Goal: Task Accomplishment & Management: Complete application form

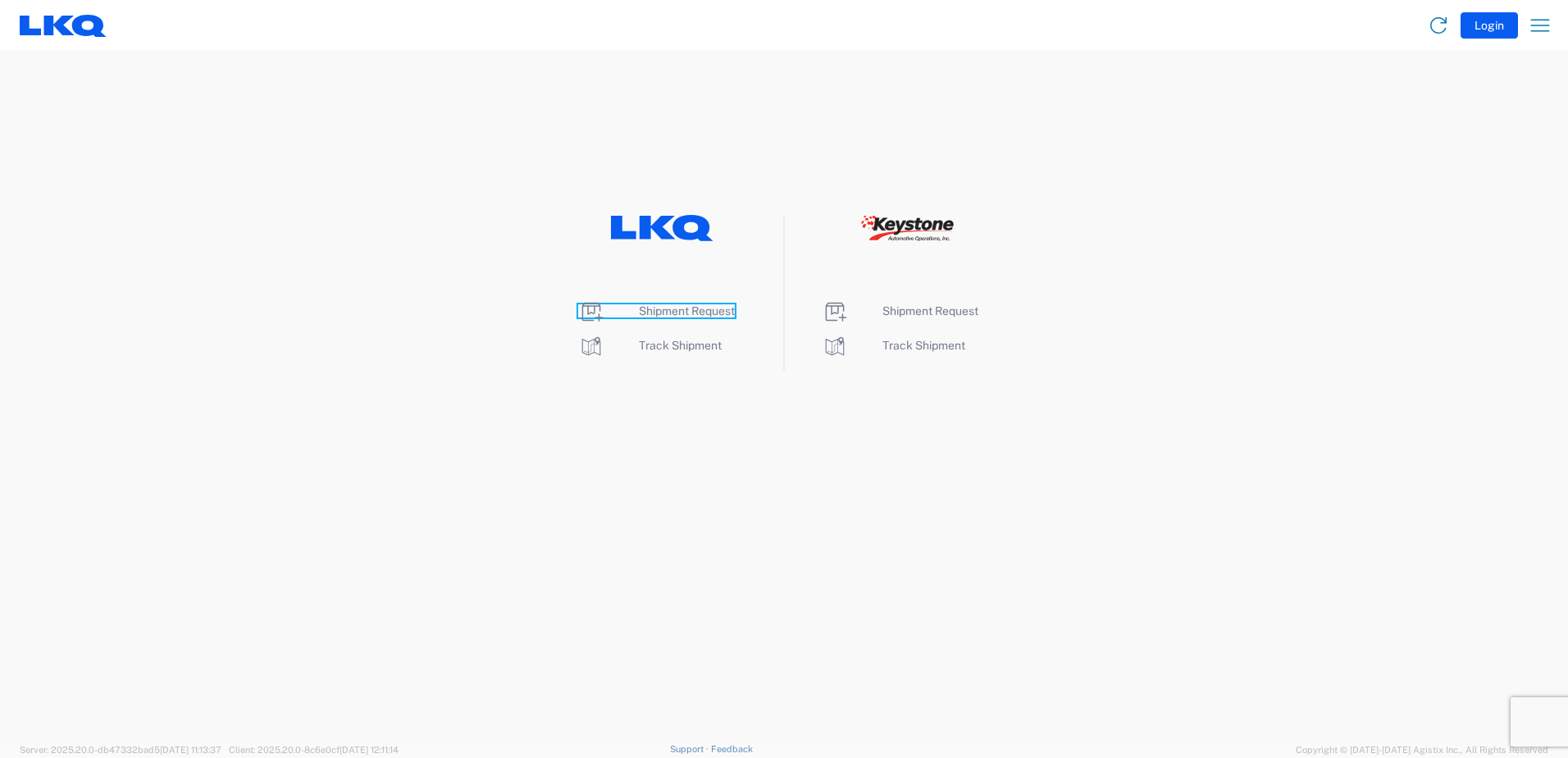
click at [688, 311] on span "Shipment Request" at bounding box center [687, 310] width 96 height 13
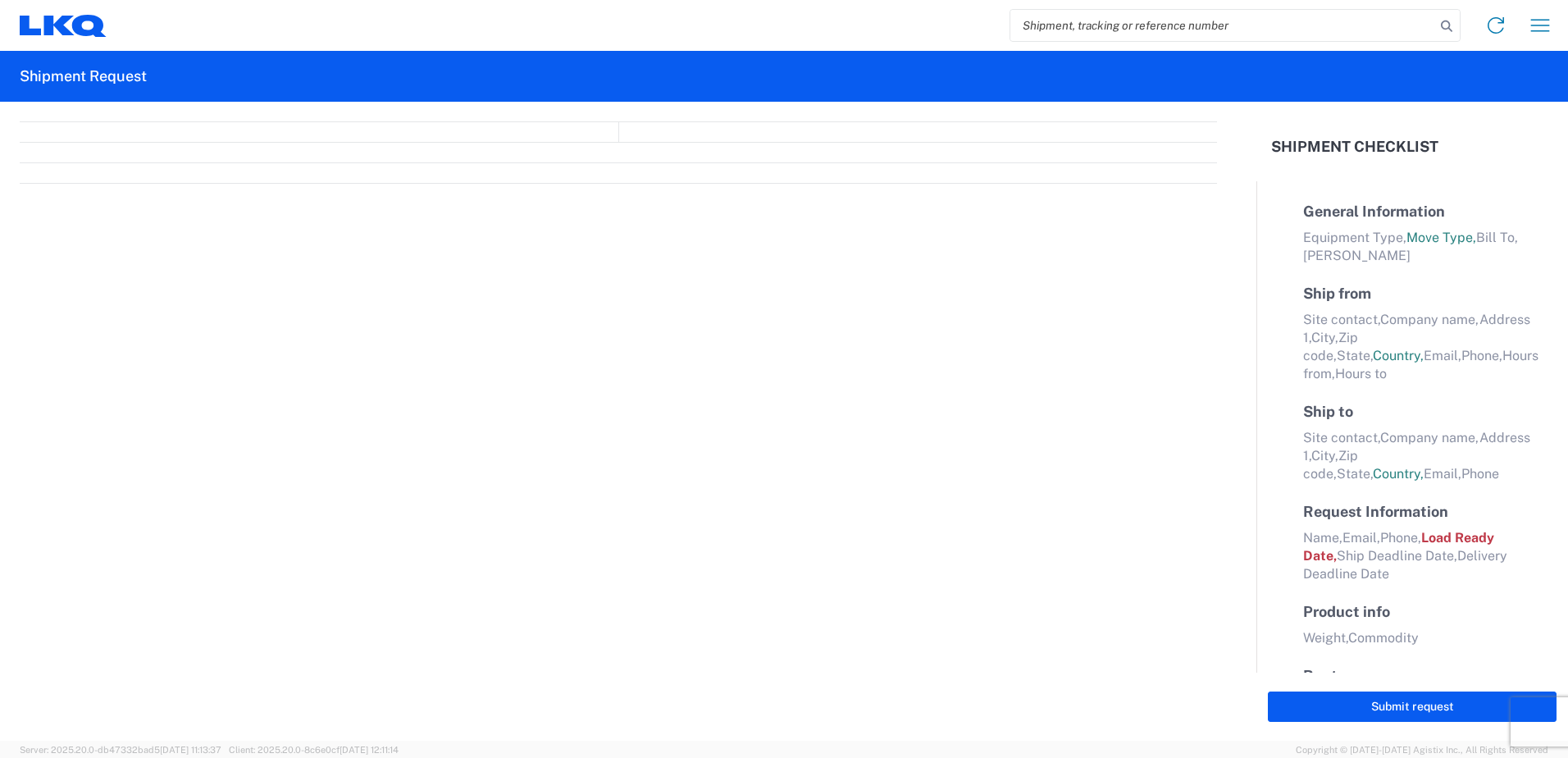
select select "FULL"
select select "LBS"
select select "IN"
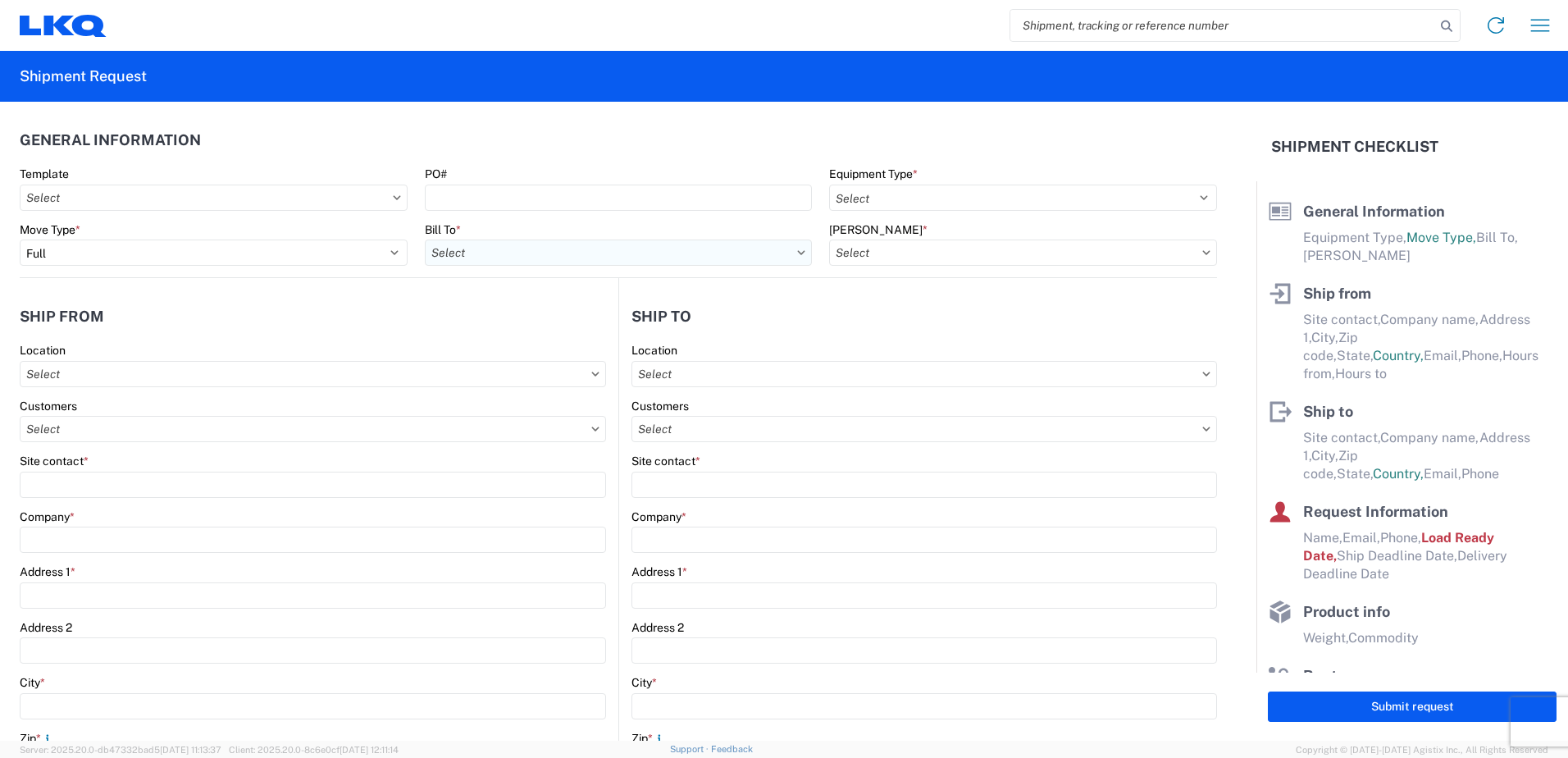
click at [686, 259] on input "text" at bounding box center [619, 252] width 388 height 27
type input "1760"
click at [522, 326] on div "1760 - LKQ Best Core" at bounding box center [568, 325] width 287 height 27
type input "1760 - LKQ Best Core"
click at [1096, 248] on input "text" at bounding box center [1022, 252] width 388 height 27
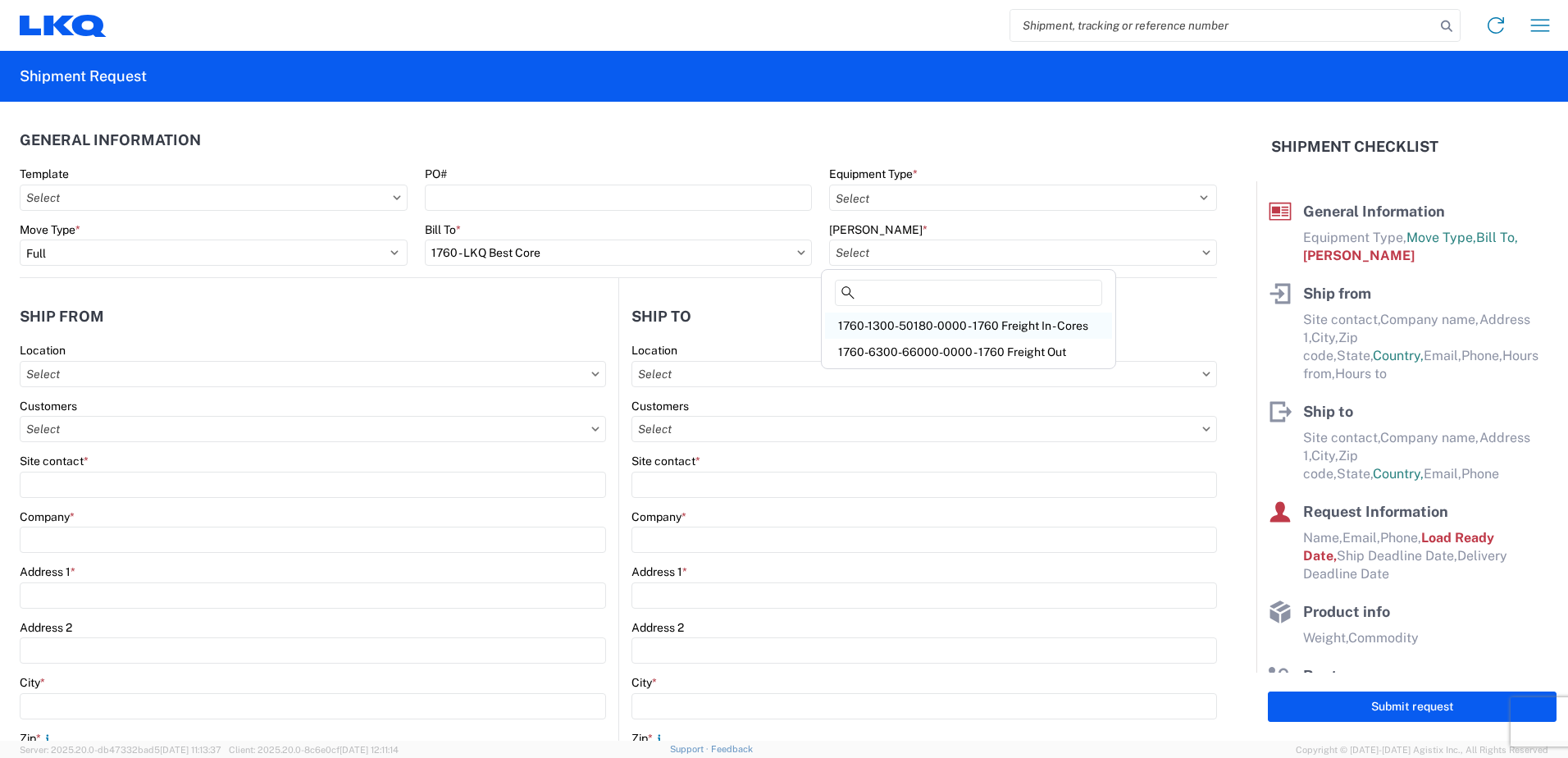
click at [989, 322] on div "1760-1300-50180-0000 - 1760 Freight In - Cores" at bounding box center [968, 325] width 287 height 27
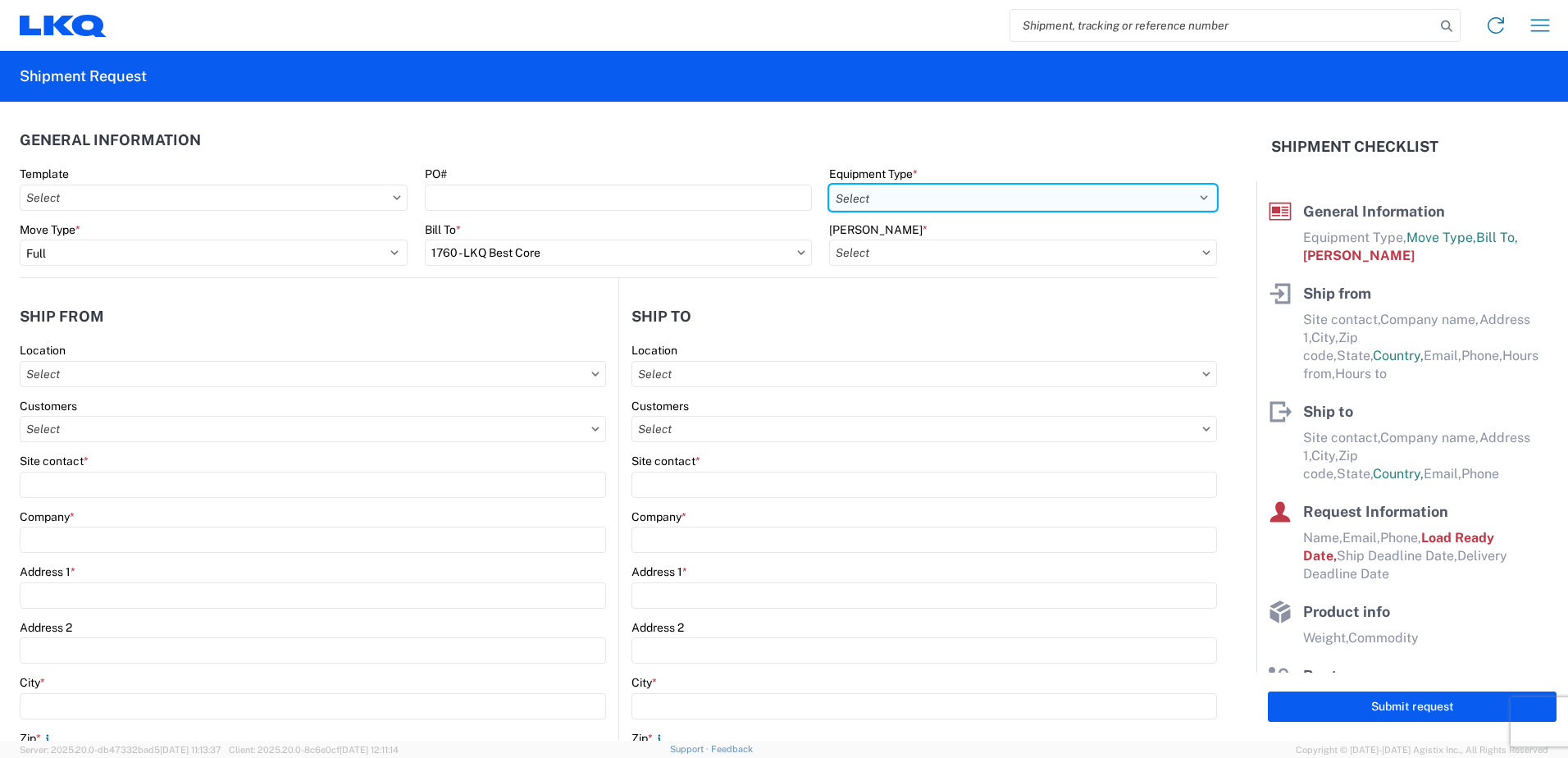
click at [1192, 192] on select "Select 53’ Dry Van Flatbed Dropdeck (van) Lowboy (flatbed) Rail" at bounding box center [1022, 197] width 388 height 27
type input "1760-1300-50180-0000 - 1760 Freight In - Cores"
select select "STDV"
click at [829, 185] on select "Select 53’ Dry Van Flatbed Dropdeck (van) Lowboy (flatbed) Rail" at bounding box center [1022, 197] width 388 height 27
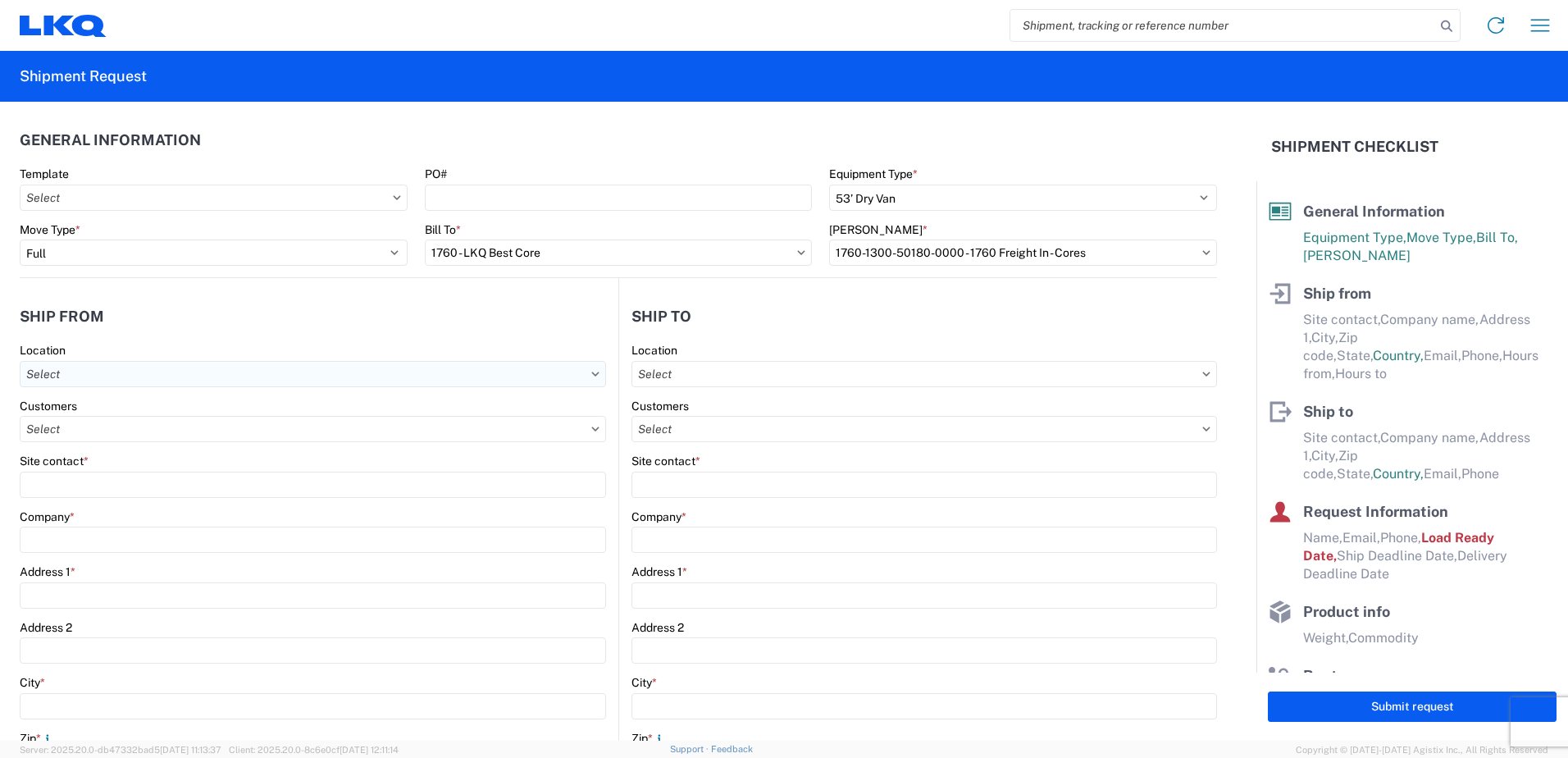
click at [155, 379] on input "text" at bounding box center [312, 373] width 586 height 27
type input "1"
type input "7161"
click at [206, 446] on div "7161 - Lecavalier - [GEOGRAPHIC_DATA][PERSON_NAME]" at bounding box center [181, 447] width 314 height 27
type input "7161 - Lecavalier - [GEOGRAPHIC_DATA][PERSON_NAME]"
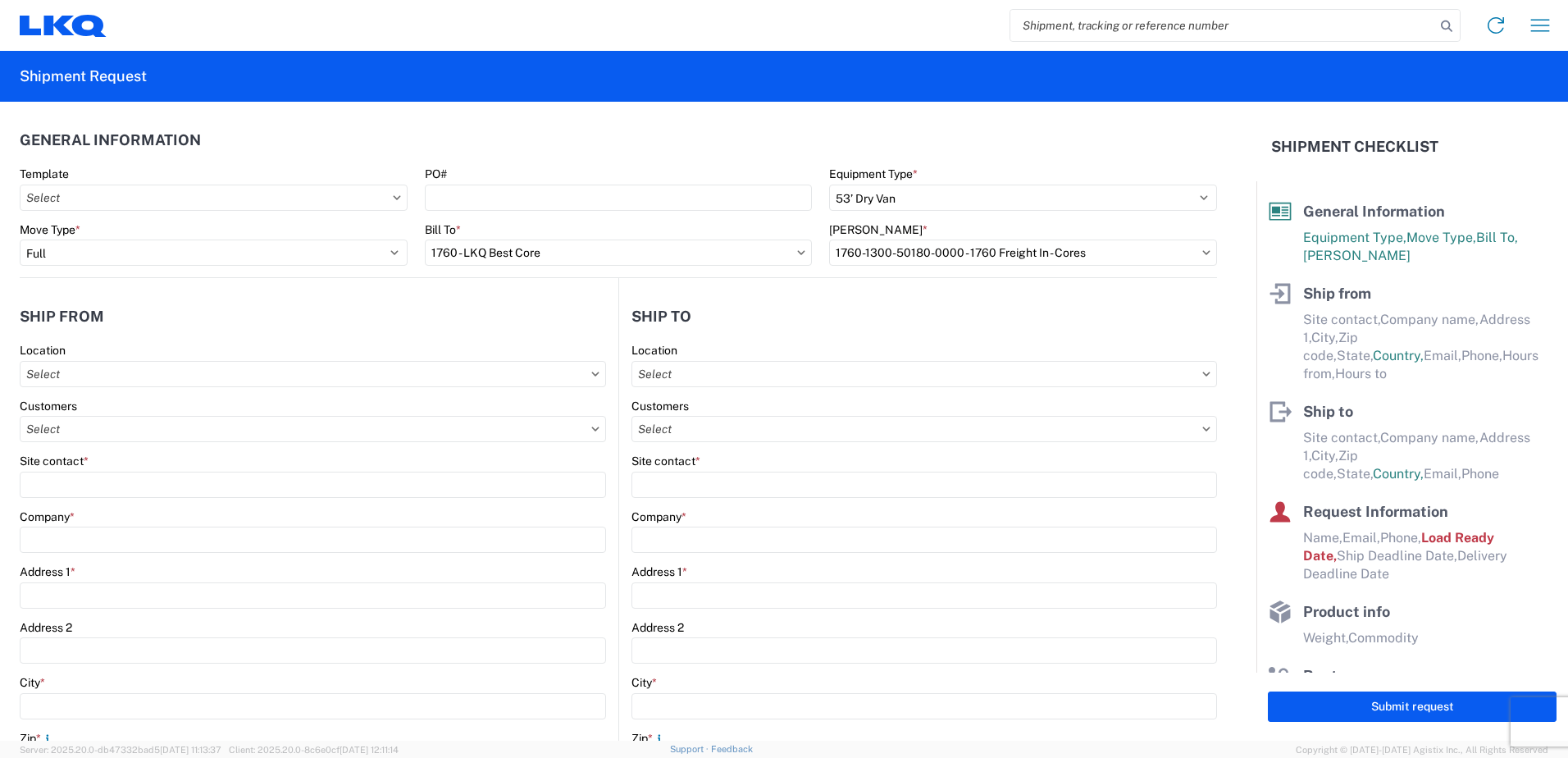
type input "LKQ Corporation"
type input "[STREET_ADDRESS][PERSON_NAME]"
type input "St-[PERSON_NAME]-Sur-[GEOGRAPHIC_DATA]"
type input "J3B6Y8"
select select
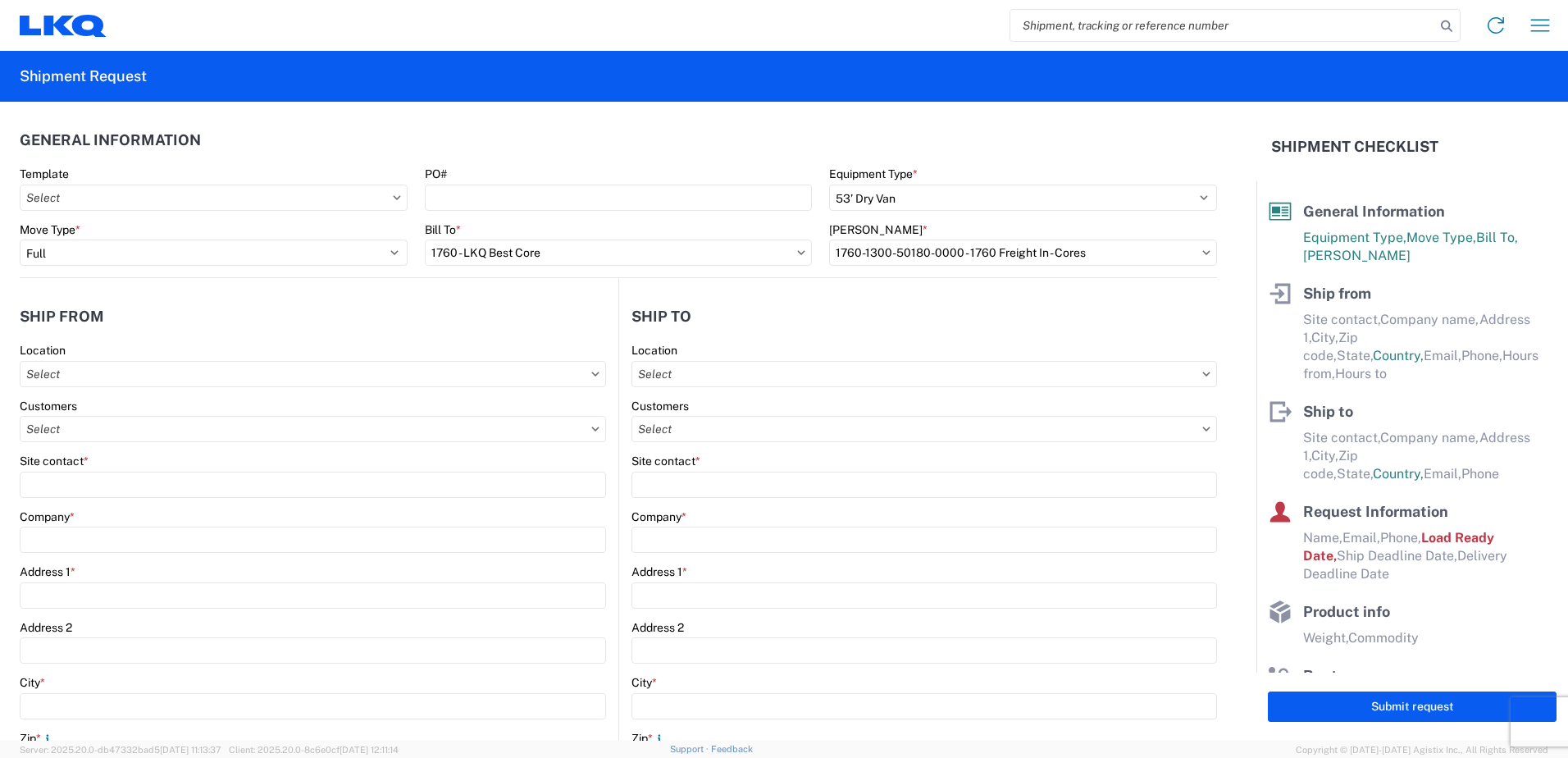
select select "CA"
type input "08:00"
type input "17:00"
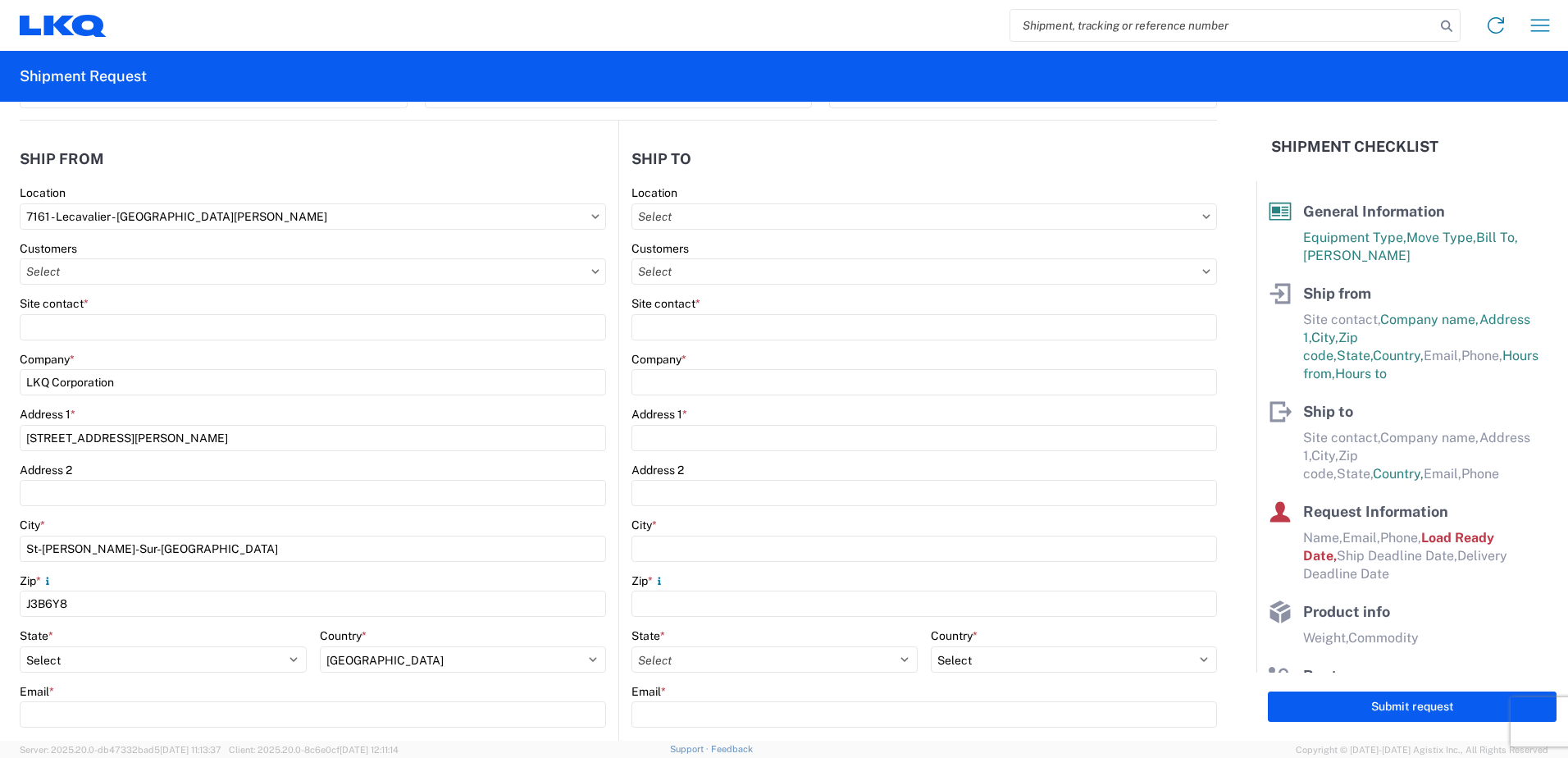
scroll to position [164, 0]
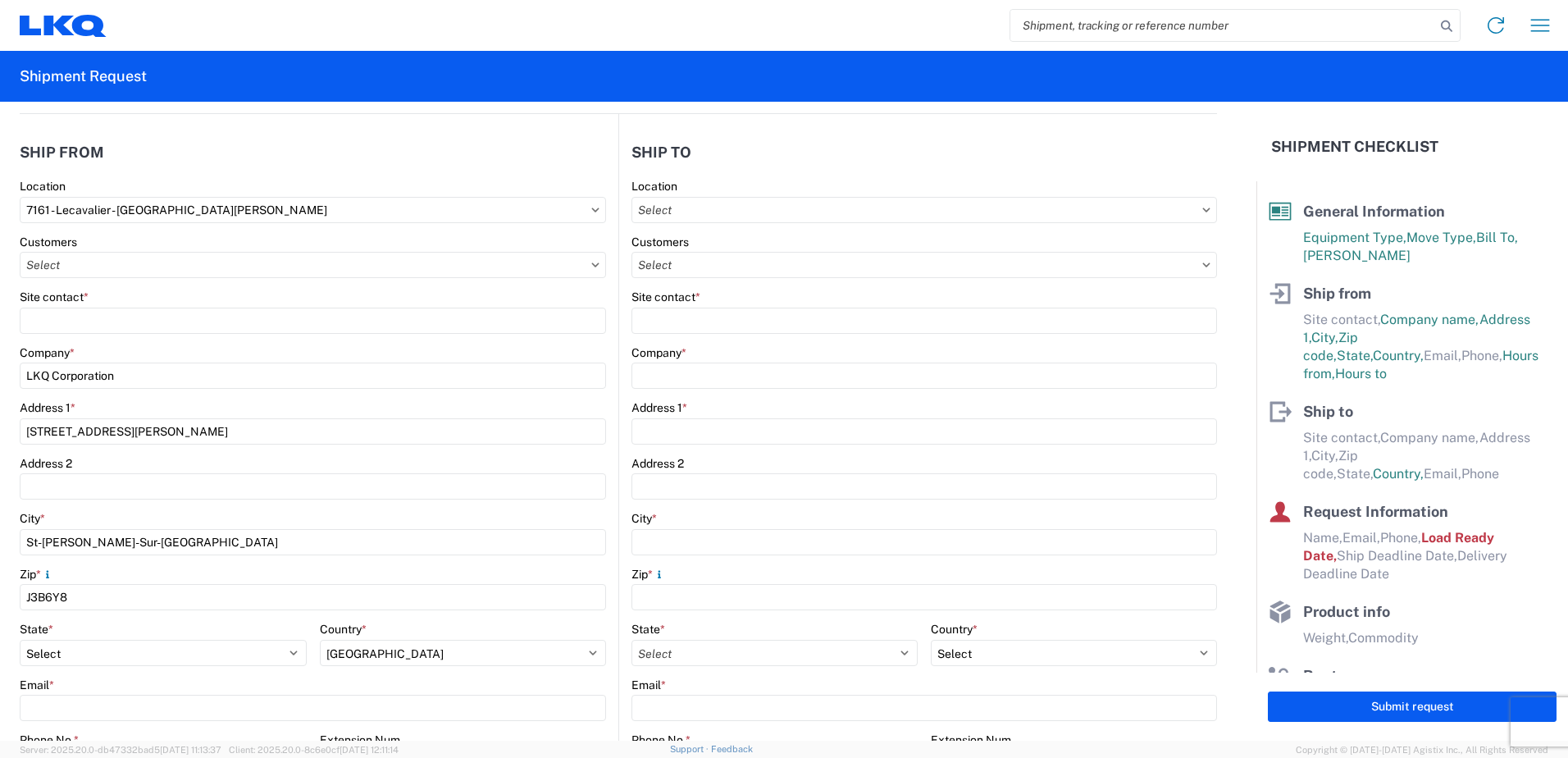
click at [592, 266] on icon at bounding box center [595, 264] width 8 height 5
click at [545, 264] on input "text" at bounding box center [312, 264] width 586 height 27
type input "7"
click at [500, 150] on header "Ship from" at bounding box center [319, 152] width 599 height 37
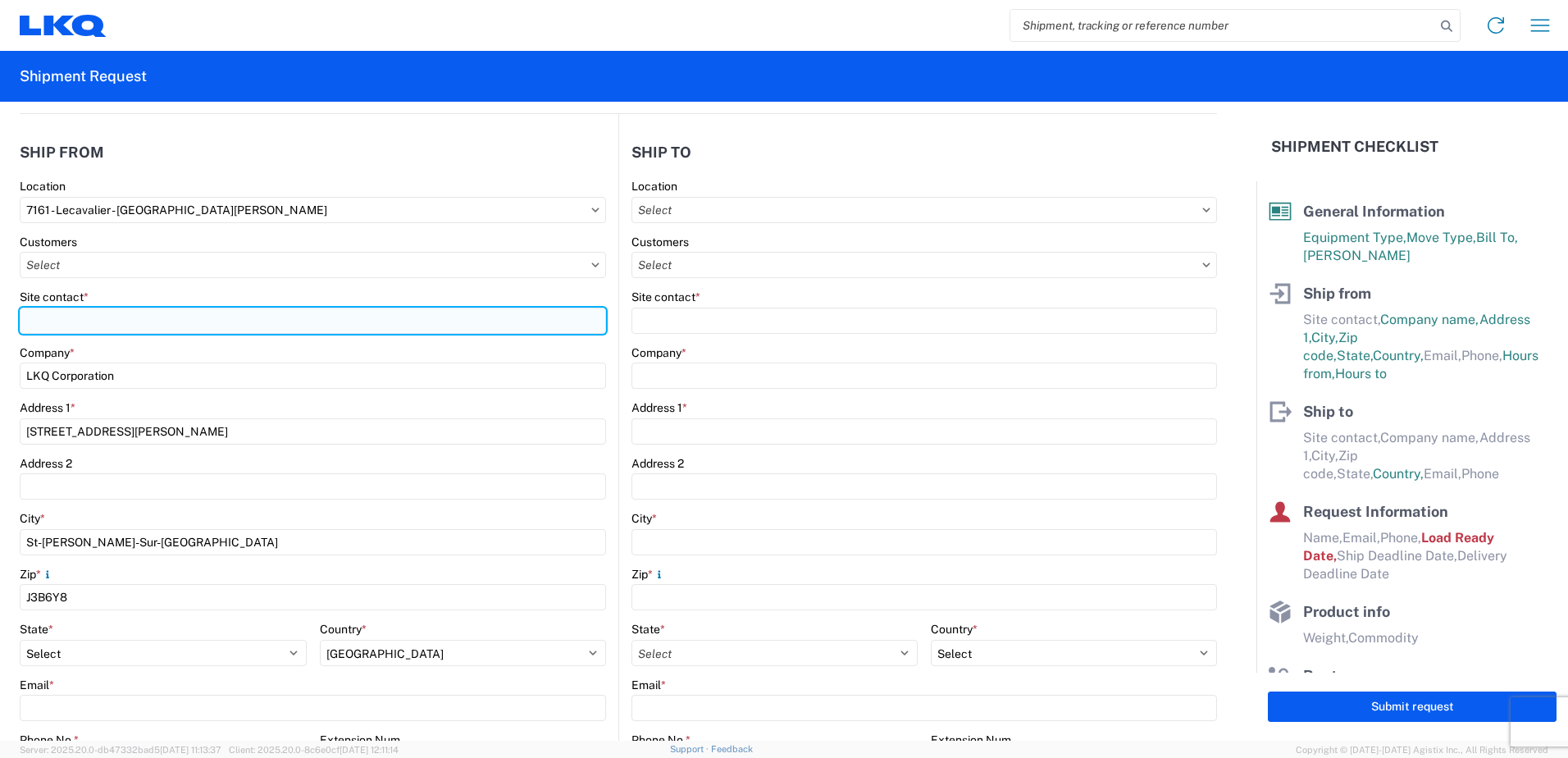
click at [177, 308] on input "Site contact *" at bounding box center [312, 320] width 586 height 27
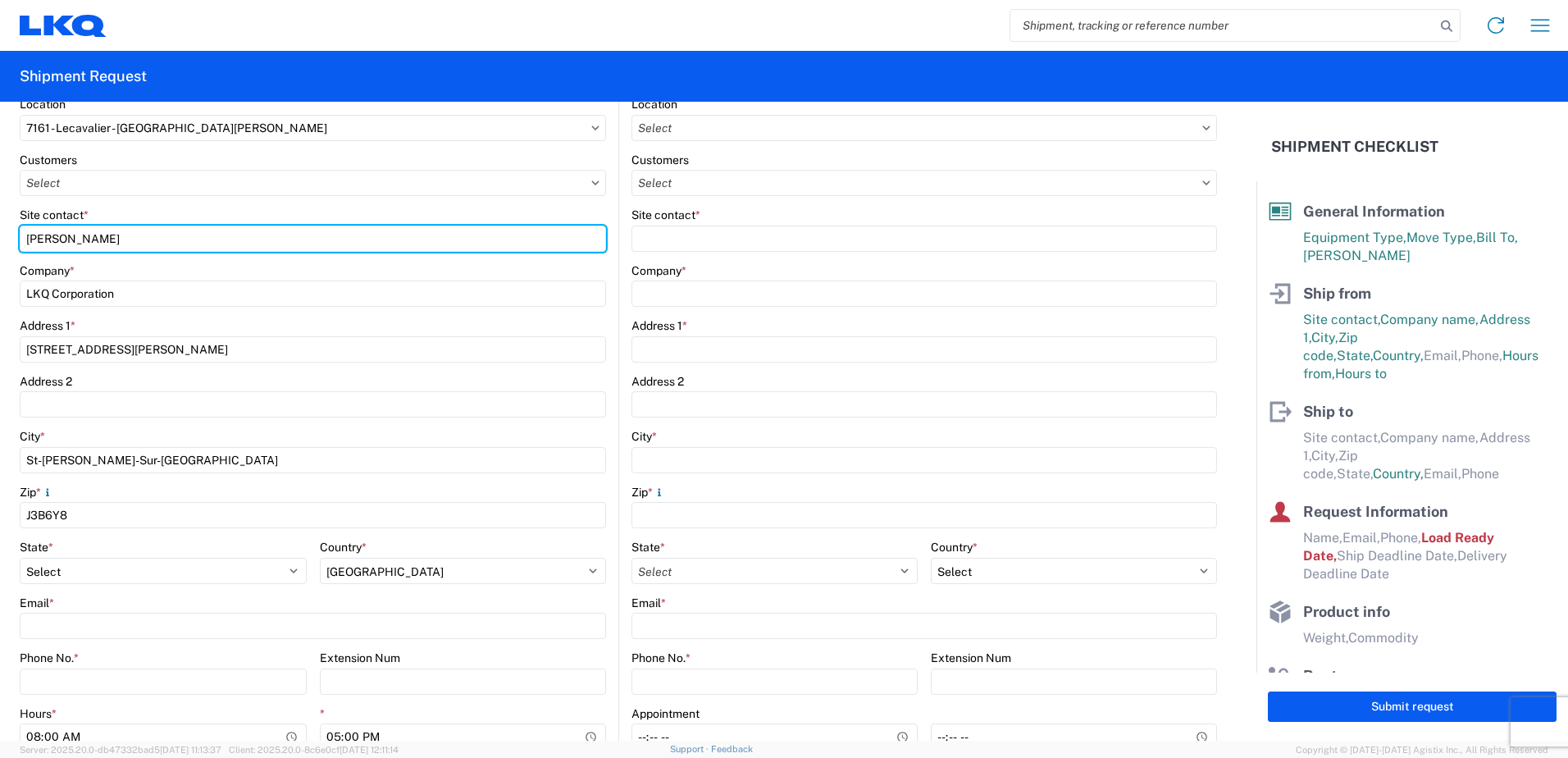
scroll to position [328, 0]
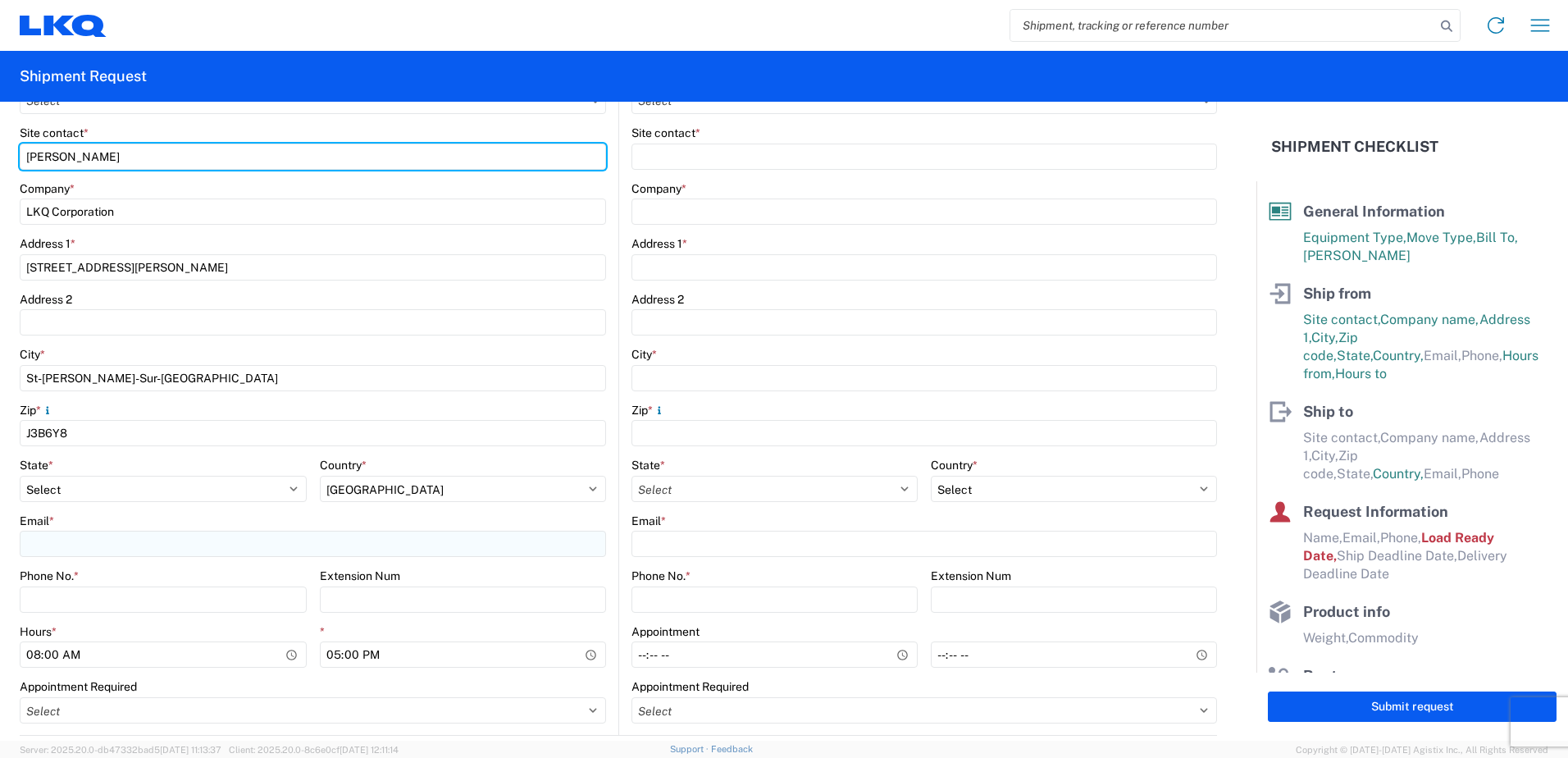
type input "[PERSON_NAME]"
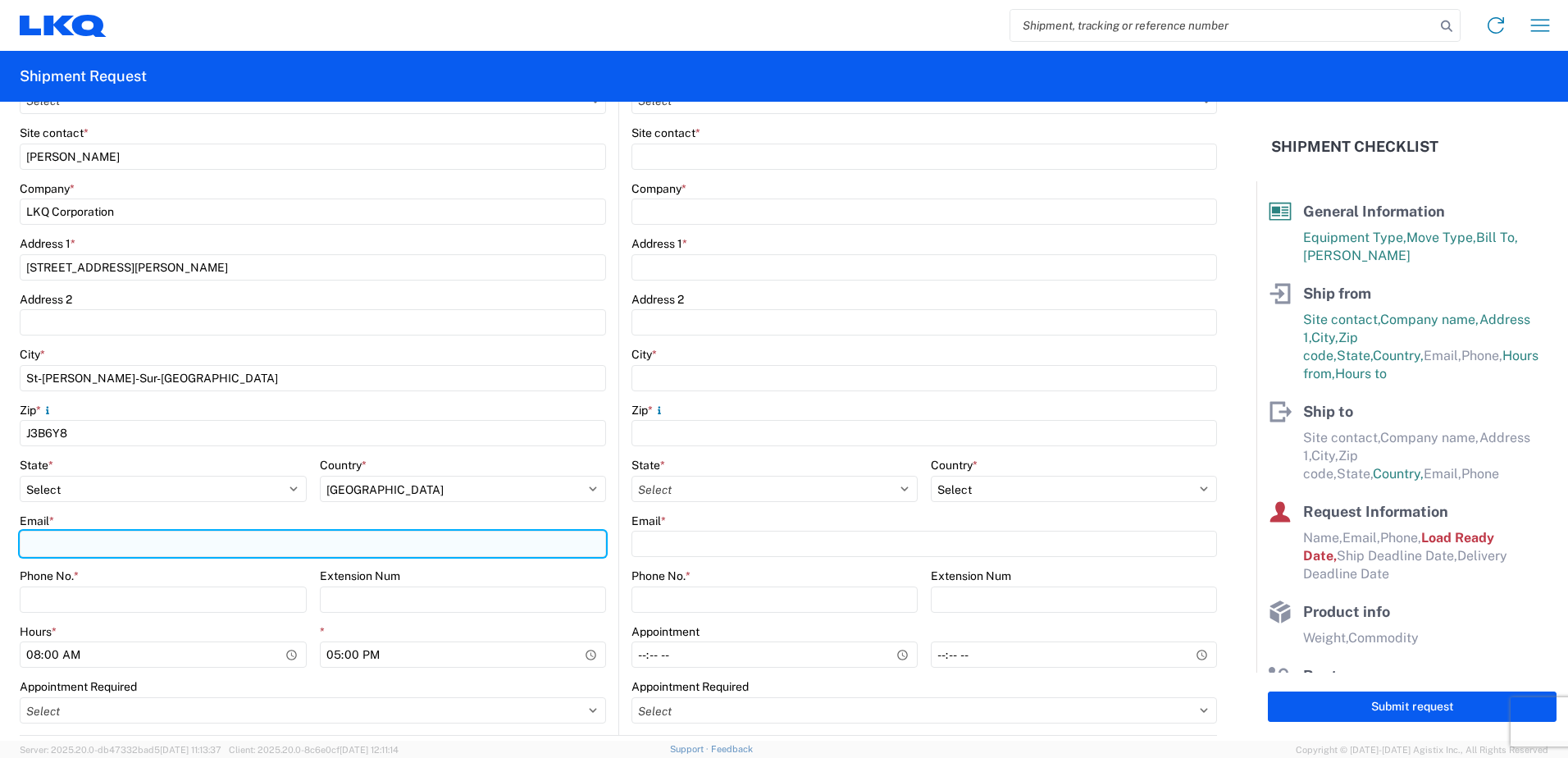
drag, startPoint x: 215, startPoint y: 546, endPoint x: 225, endPoint y: 550, distance: 10.8
click at [215, 546] on input "Email *" at bounding box center [312, 543] width 586 height 27
type input "[EMAIL_ADDRESS][DOMAIN_NAME]"
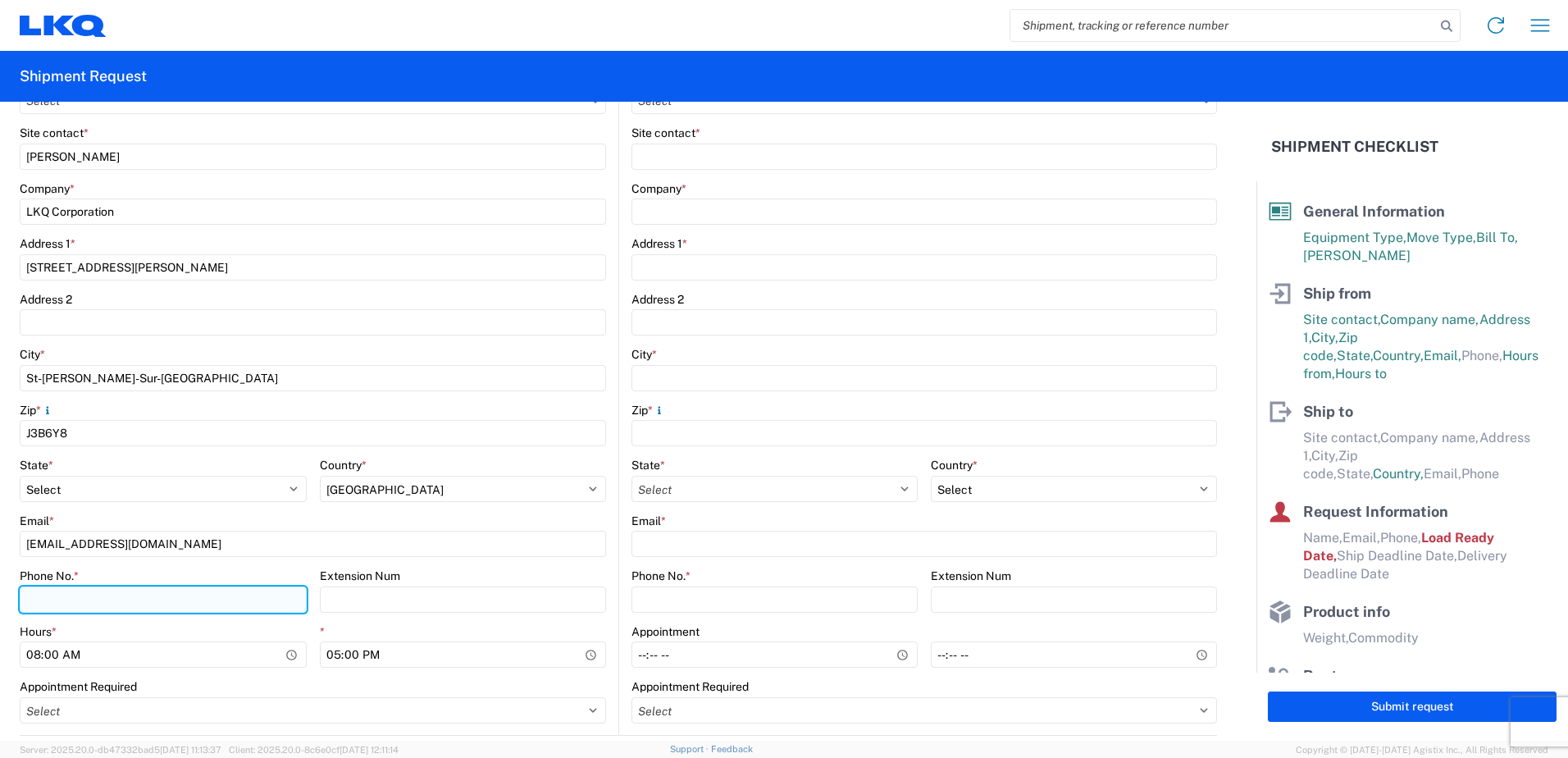
click at [178, 605] on input "Phone No. *" at bounding box center [163, 599] width 287 height 27
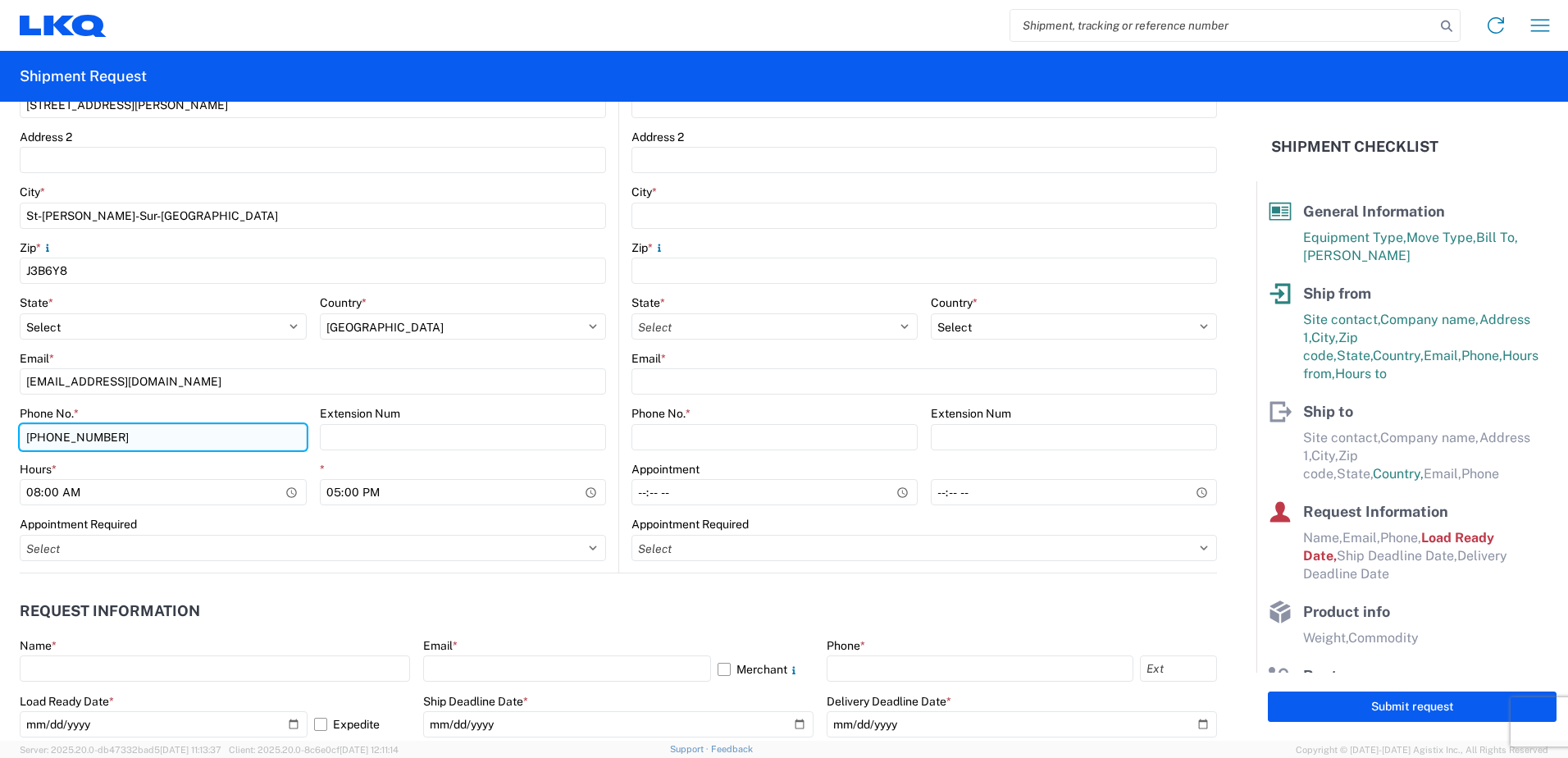
scroll to position [492, 0]
type input "[PHONE_NUMBER]"
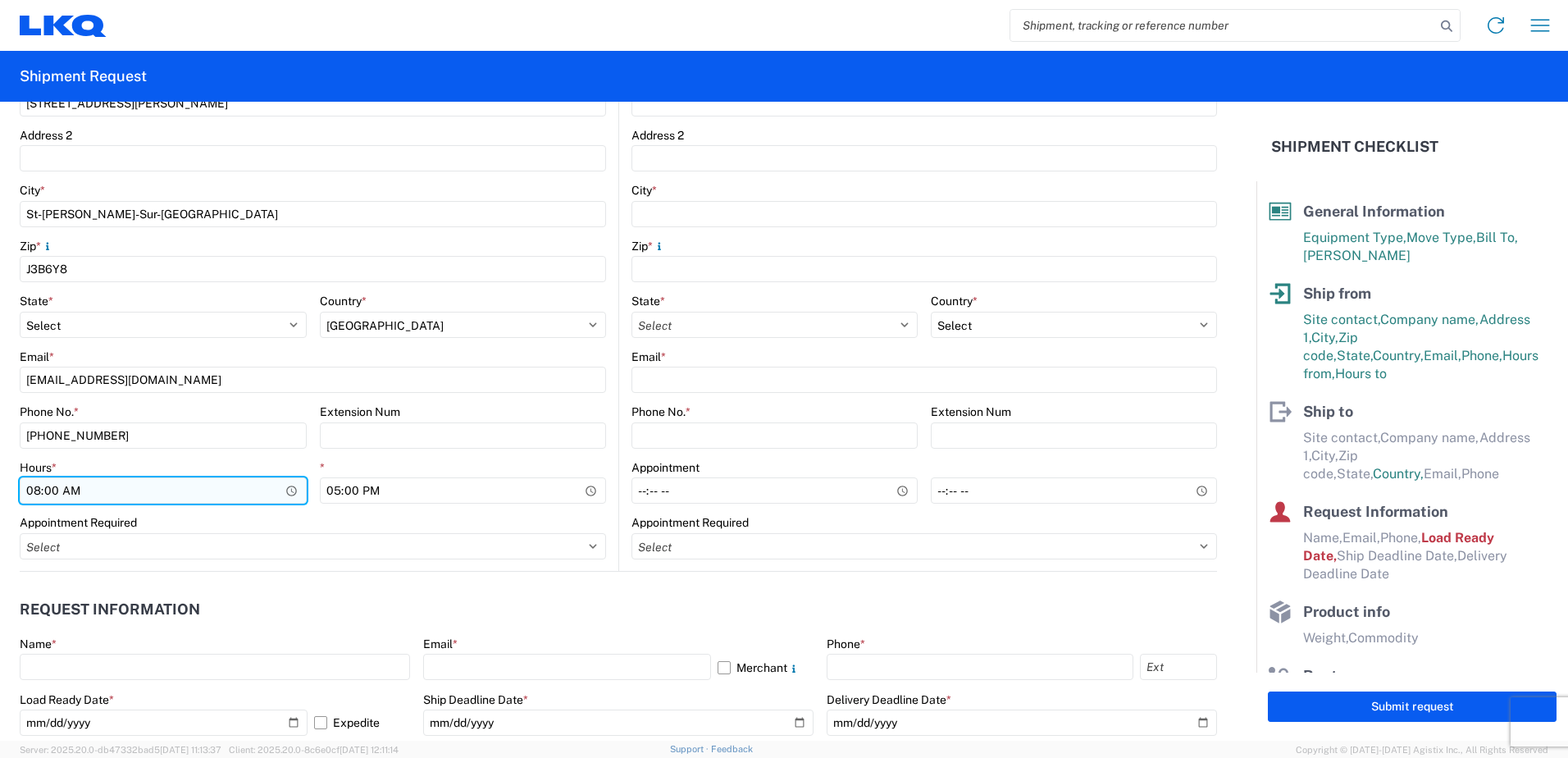
click at [38, 487] on input "08:00" at bounding box center [163, 490] width 287 height 27
type input "07:00"
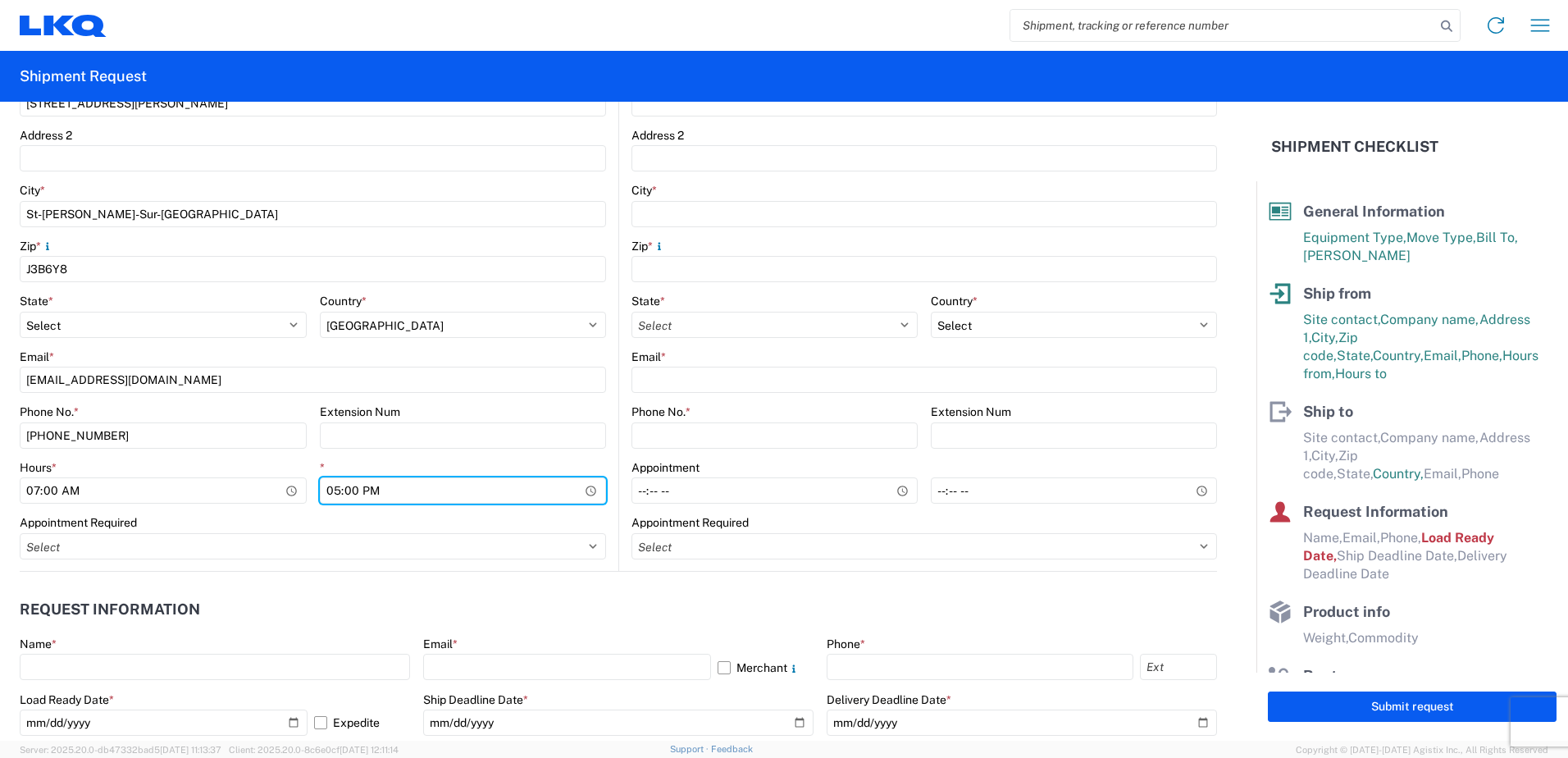
drag, startPoint x: 331, startPoint y: 486, endPoint x: 435, endPoint y: 521, distance: 109.7
click at [331, 485] on input "17:00" at bounding box center [463, 490] width 287 height 27
type input "14:00"
click at [530, 609] on header "Request Information" at bounding box center [618, 610] width 1197 height 37
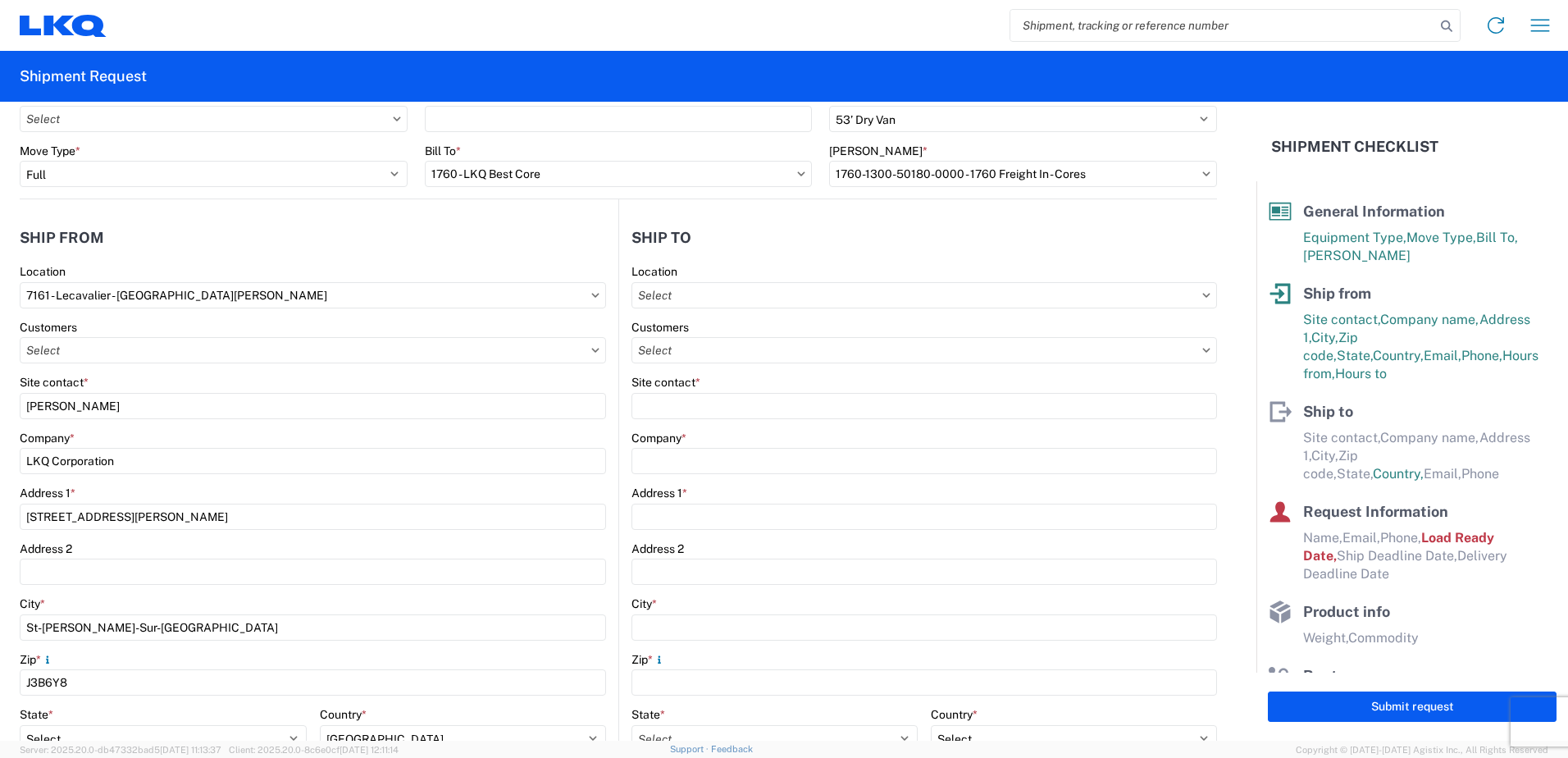
scroll to position [0, 0]
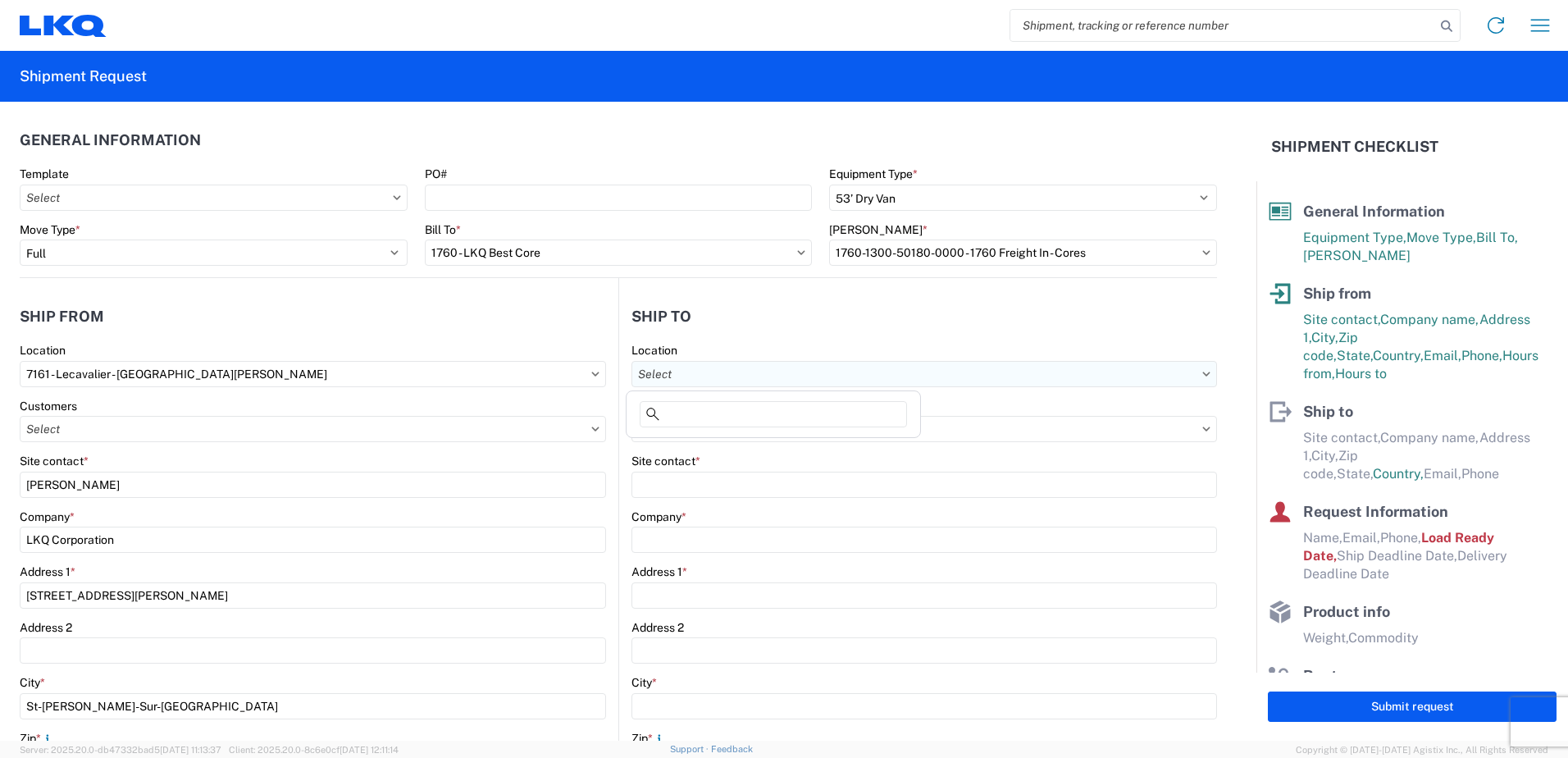
click at [879, 373] on input "text" at bounding box center [924, 373] width 585 height 27
type input "1760"
click at [724, 449] on div "1760 - LKQ Best Core" at bounding box center [773, 447] width 287 height 27
type input "1760 - LKQ Best Core"
type input "LKQ Corporation"
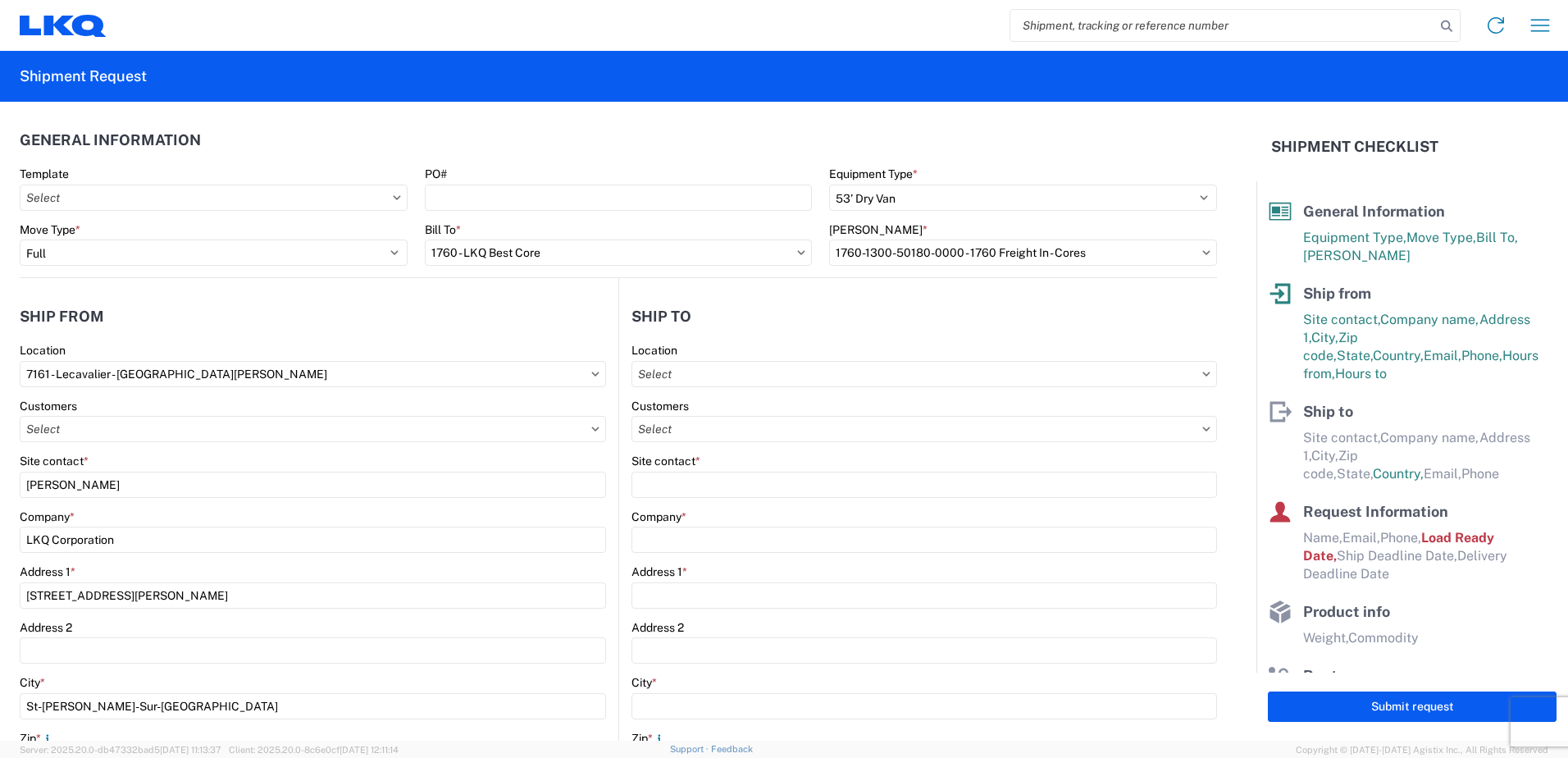
type input "[STREET_ADDRESS]"
type input "[GEOGRAPHIC_DATA]"
type input "77038"
select select "US"
type input "[PHONE_NUMBER]"
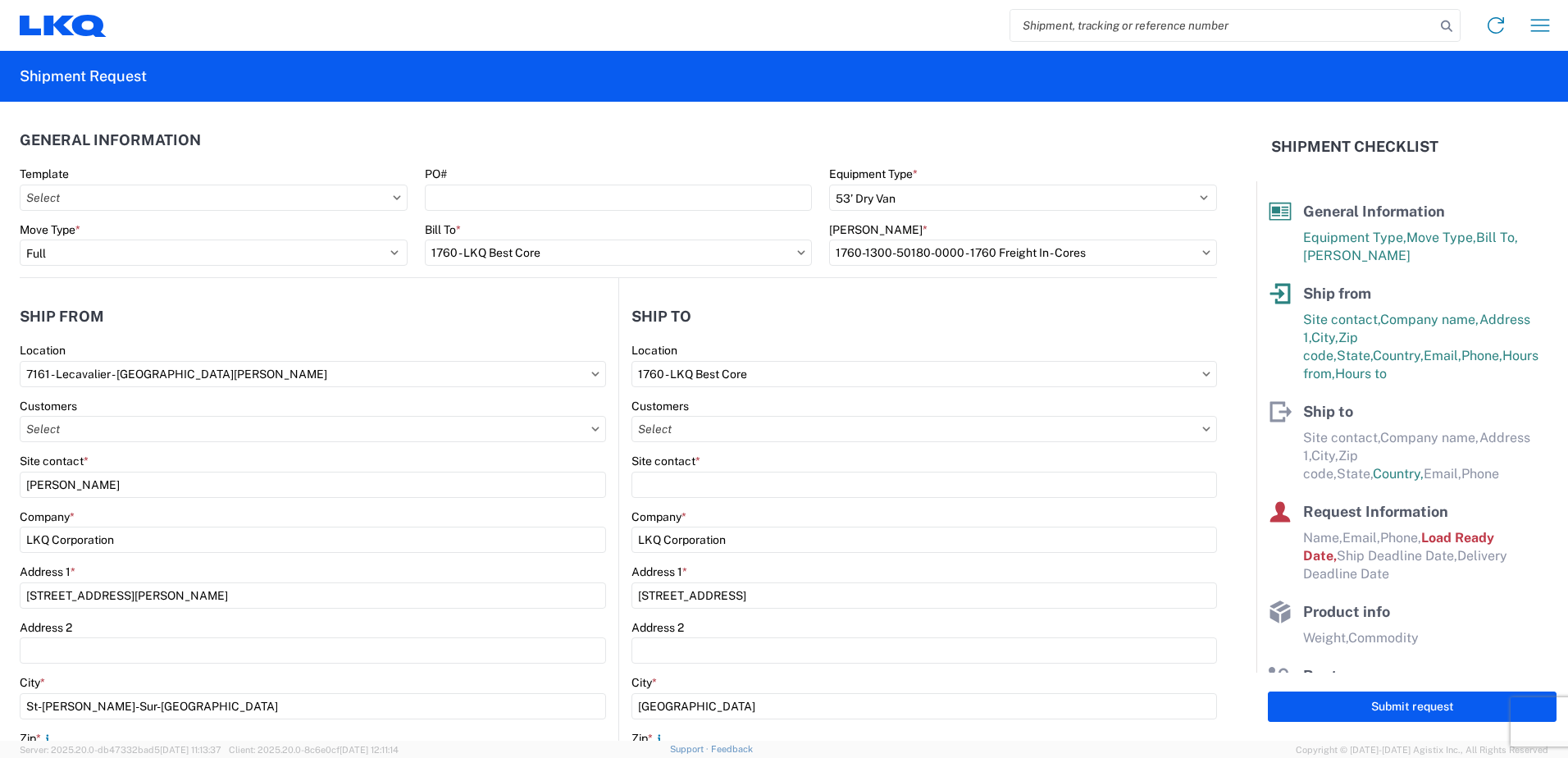
select select
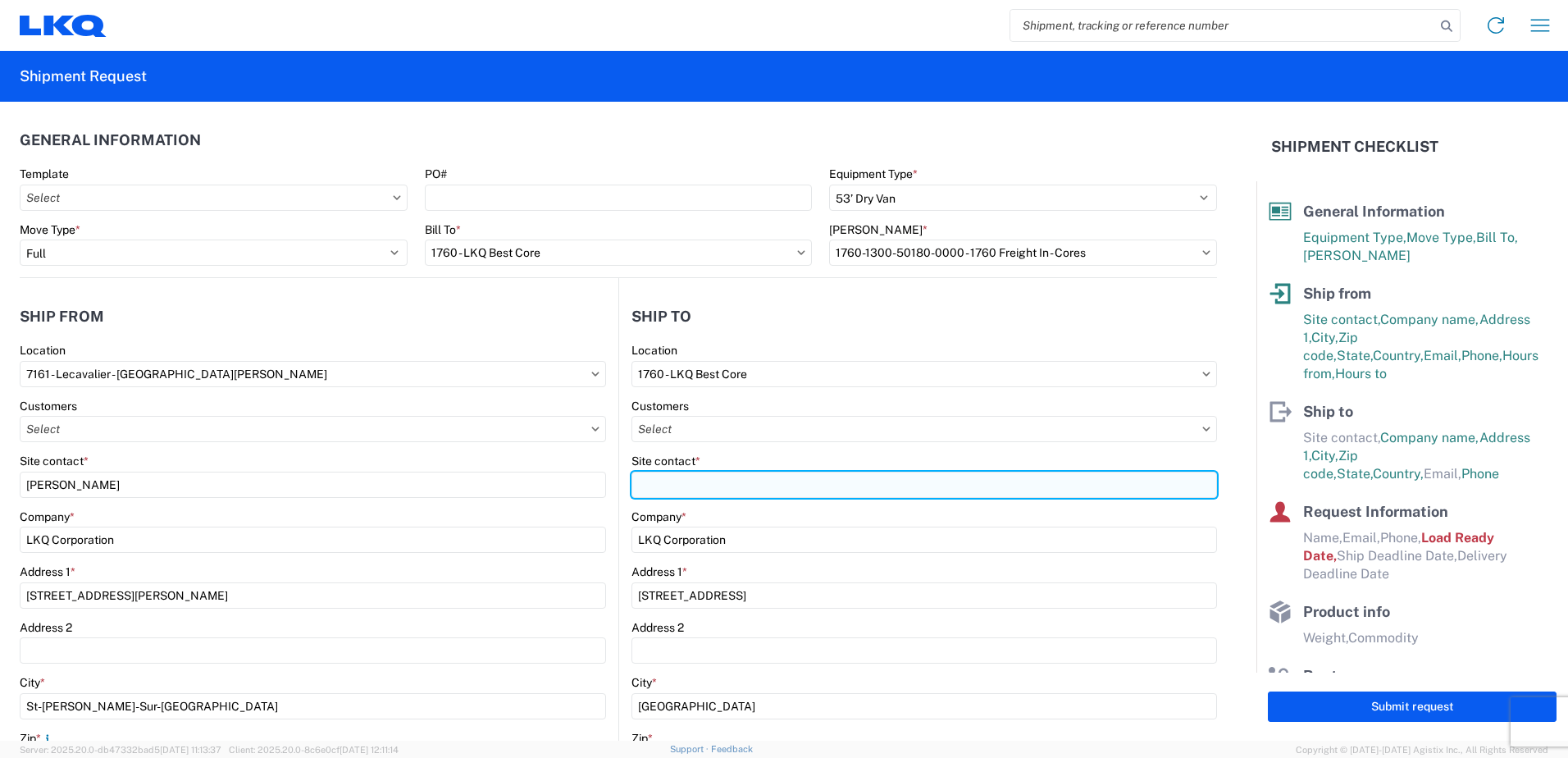
click at [818, 495] on input "Site contact *" at bounding box center [924, 484] width 585 height 27
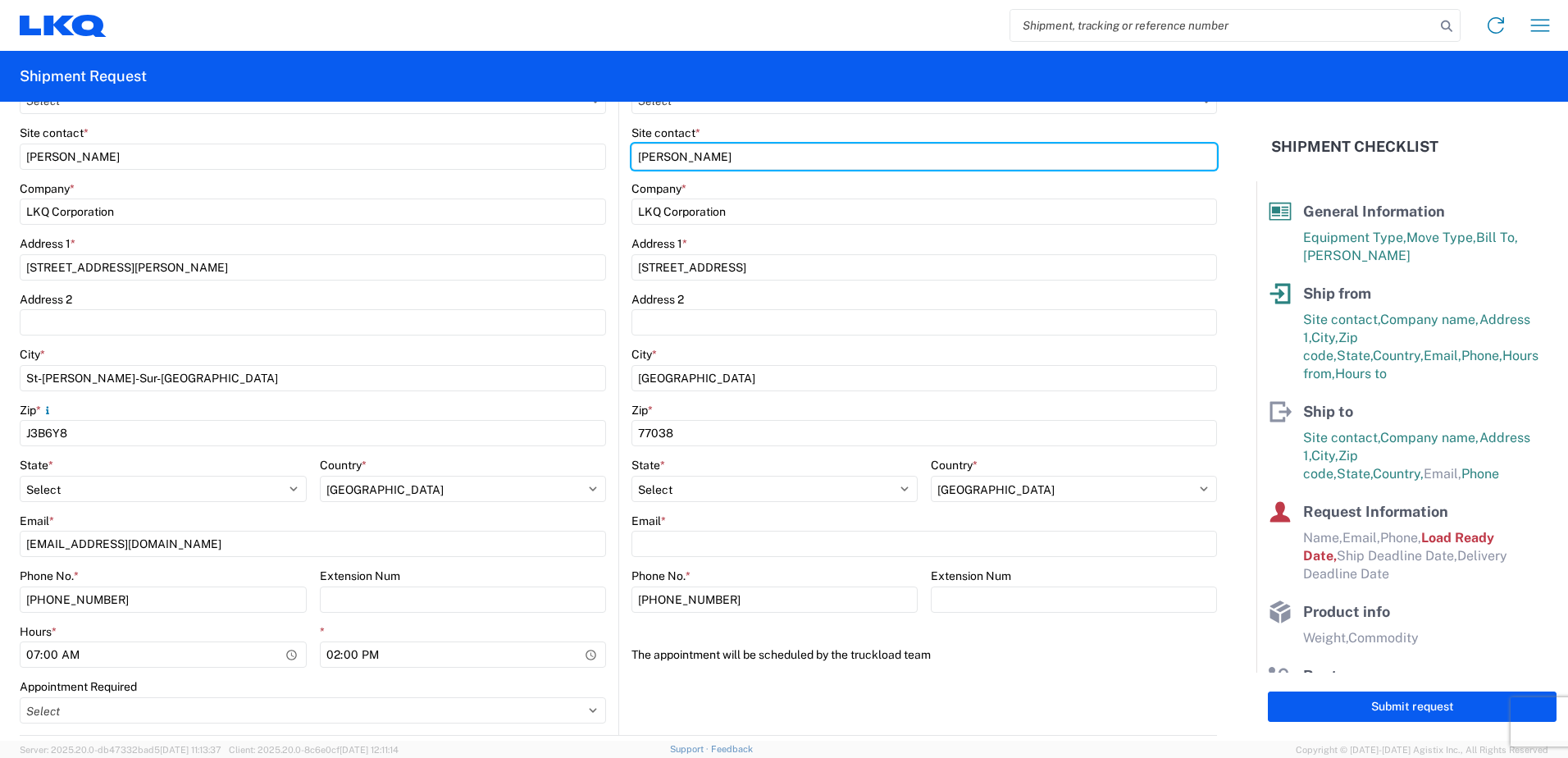
scroll to position [410, 0]
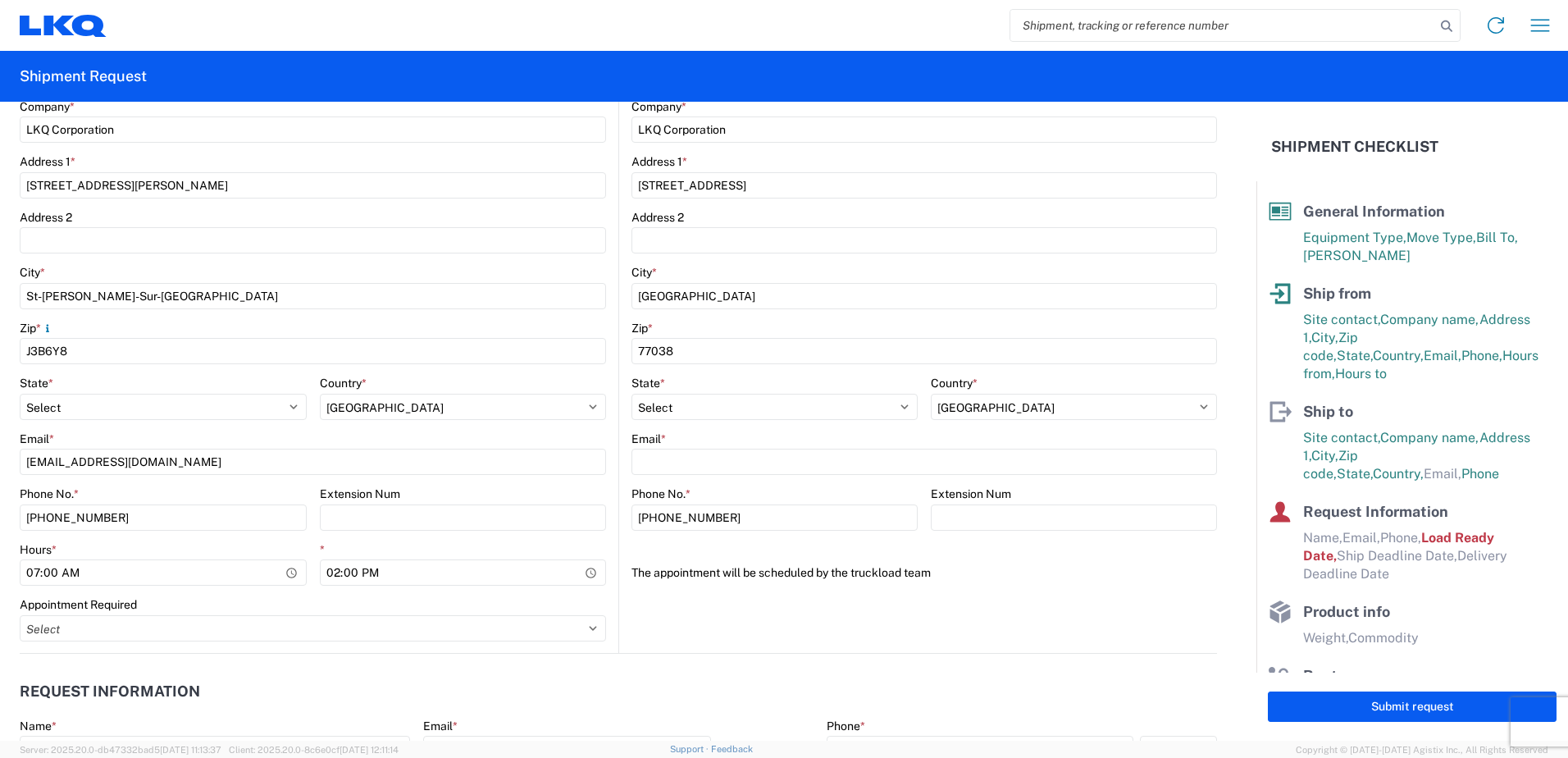
type input "[PERSON_NAME]"
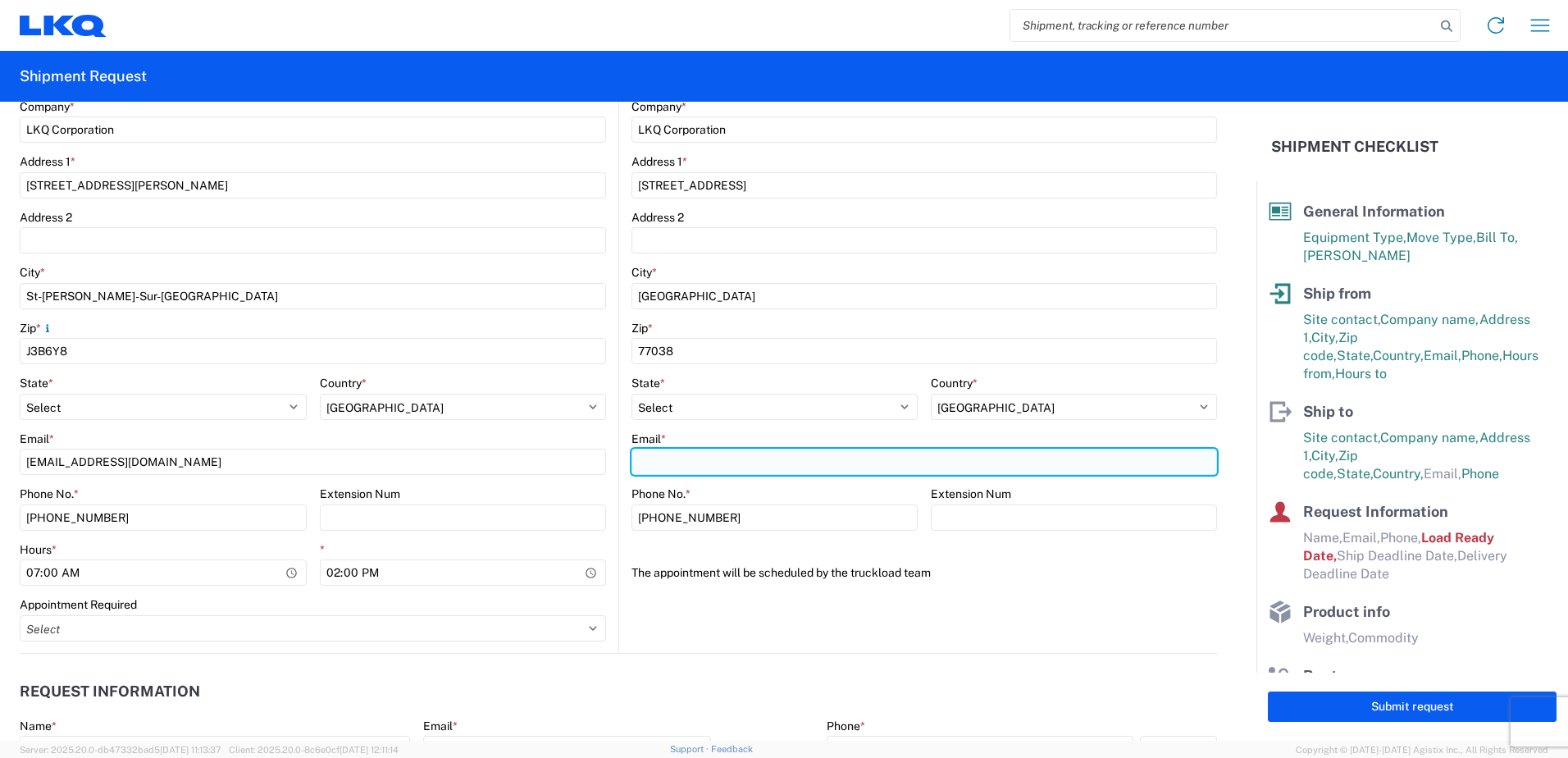
drag, startPoint x: 680, startPoint y: 460, endPoint x: 689, endPoint y: 466, distance: 10.8
click at [680, 460] on input "Email *" at bounding box center [924, 461] width 585 height 27
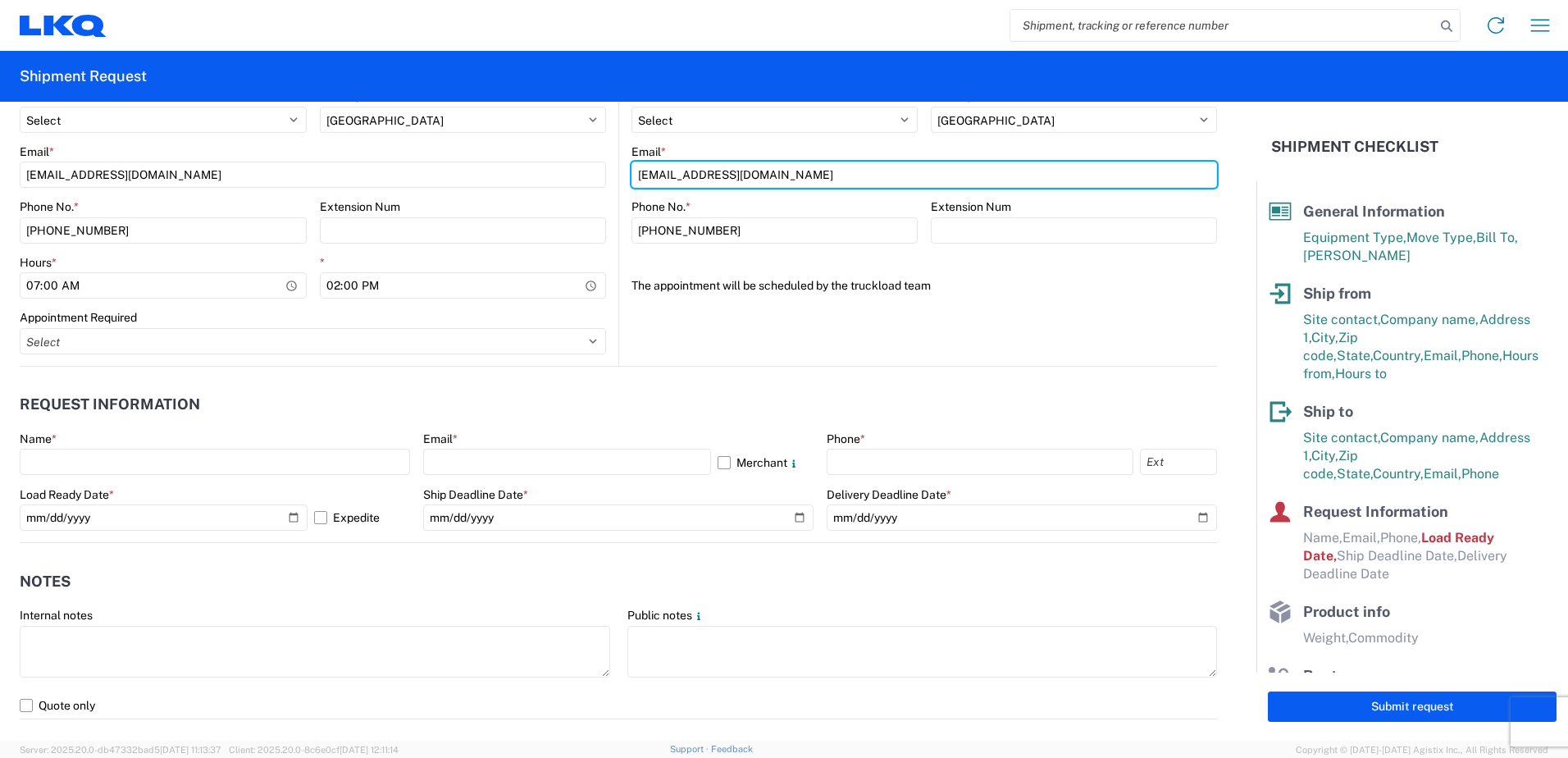
scroll to position [738, 0]
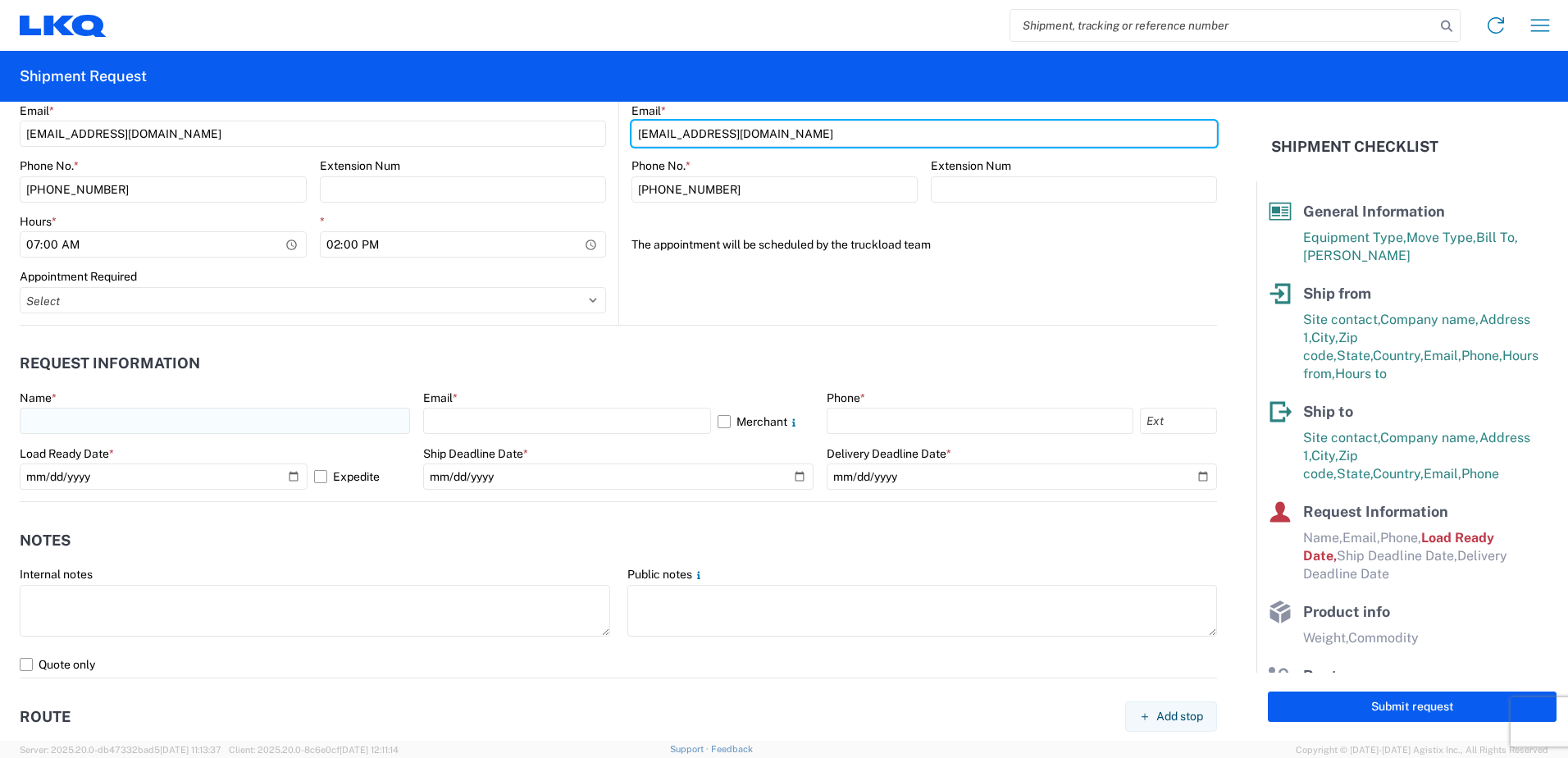
type input "[EMAIL_ADDRESS][DOMAIN_NAME]"
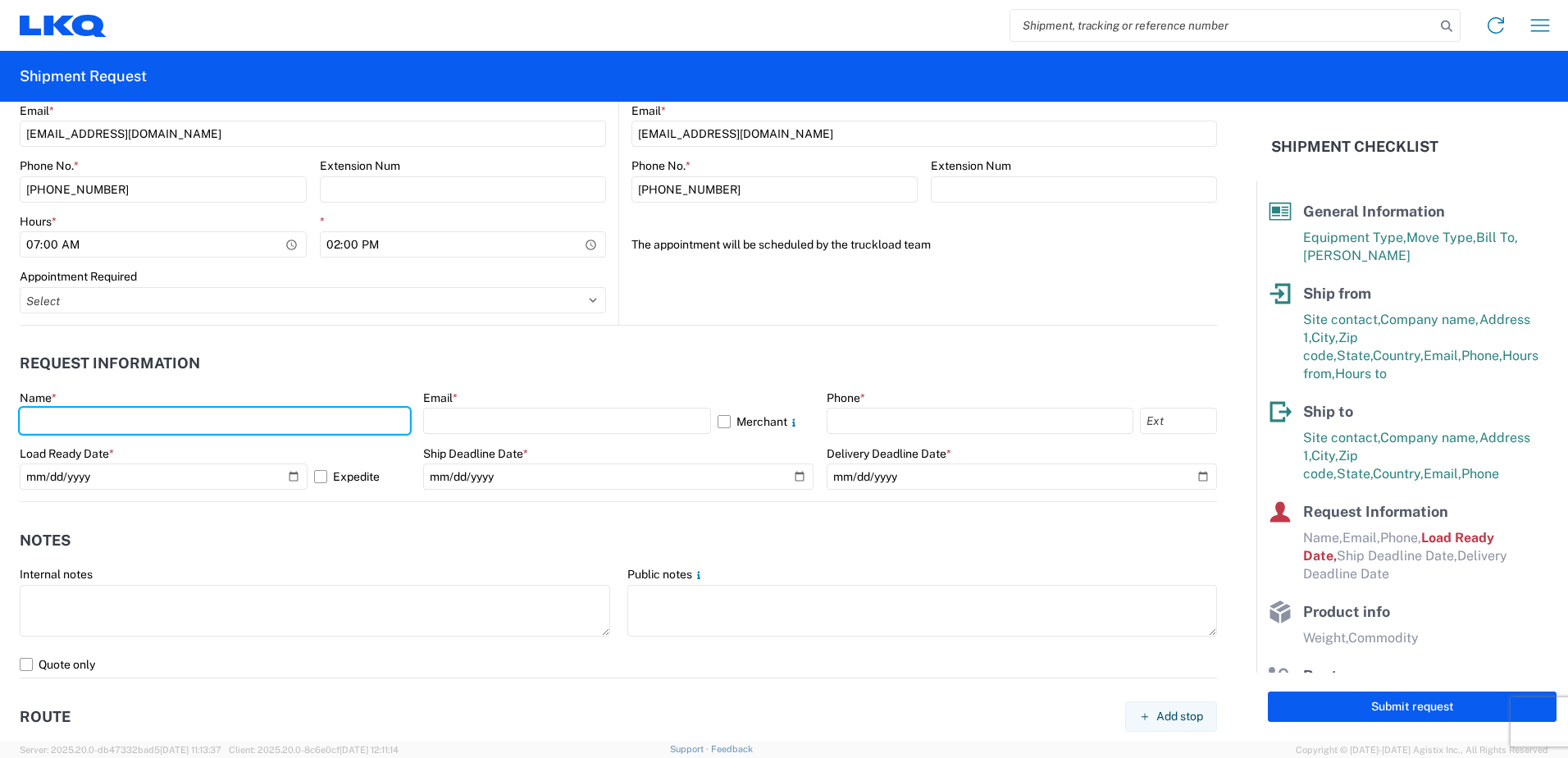
drag, startPoint x: 243, startPoint y: 413, endPoint x: 346, endPoint y: 342, distance: 125.1
click at [243, 413] on input "text" at bounding box center [215, 420] width 391 height 27
type input "[PERSON_NAME]"
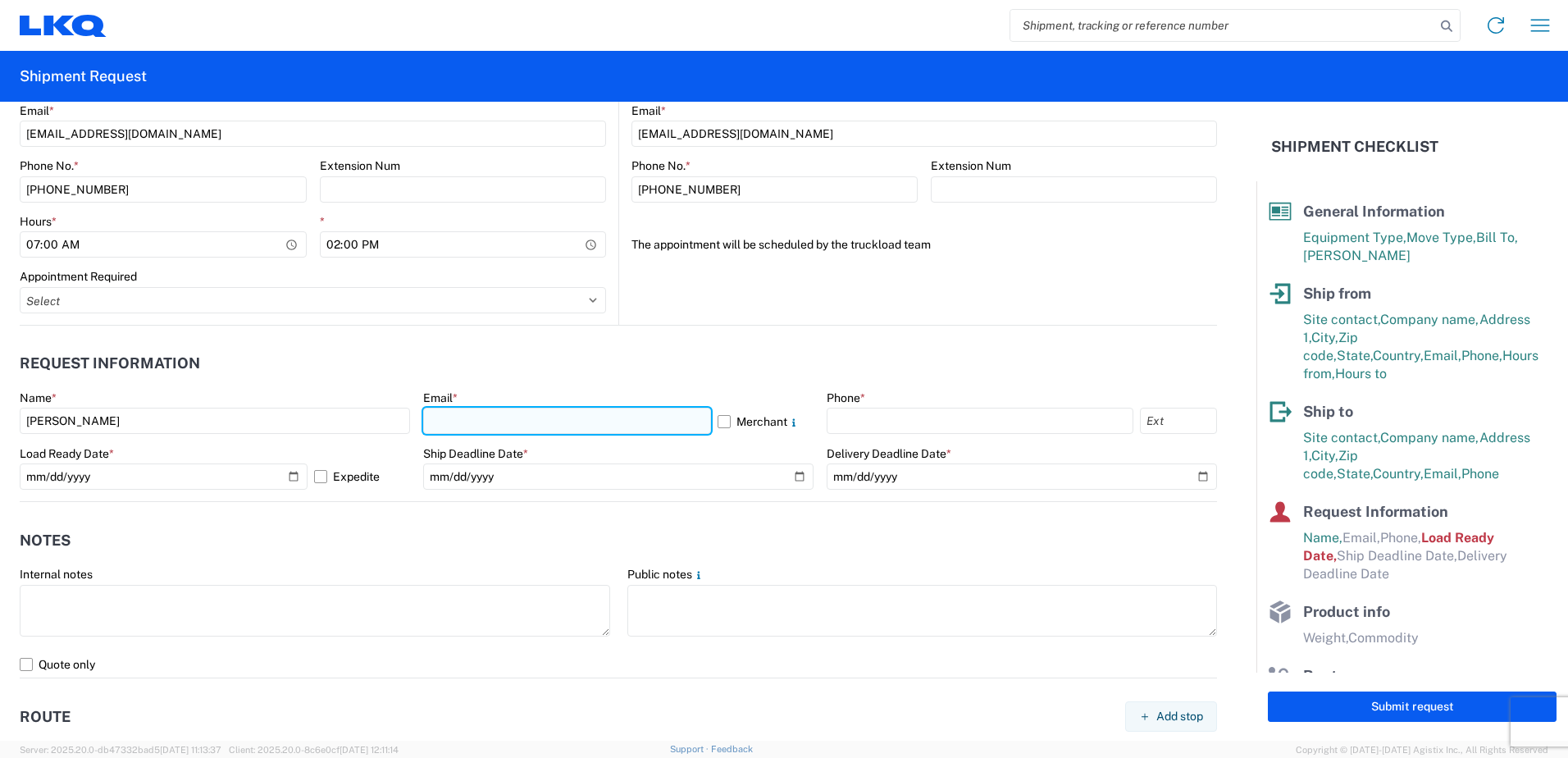
click at [508, 416] on input "text" at bounding box center [567, 420] width 288 height 27
type input "[EMAIL_ADDRESS][DOMAIN_NAME]"
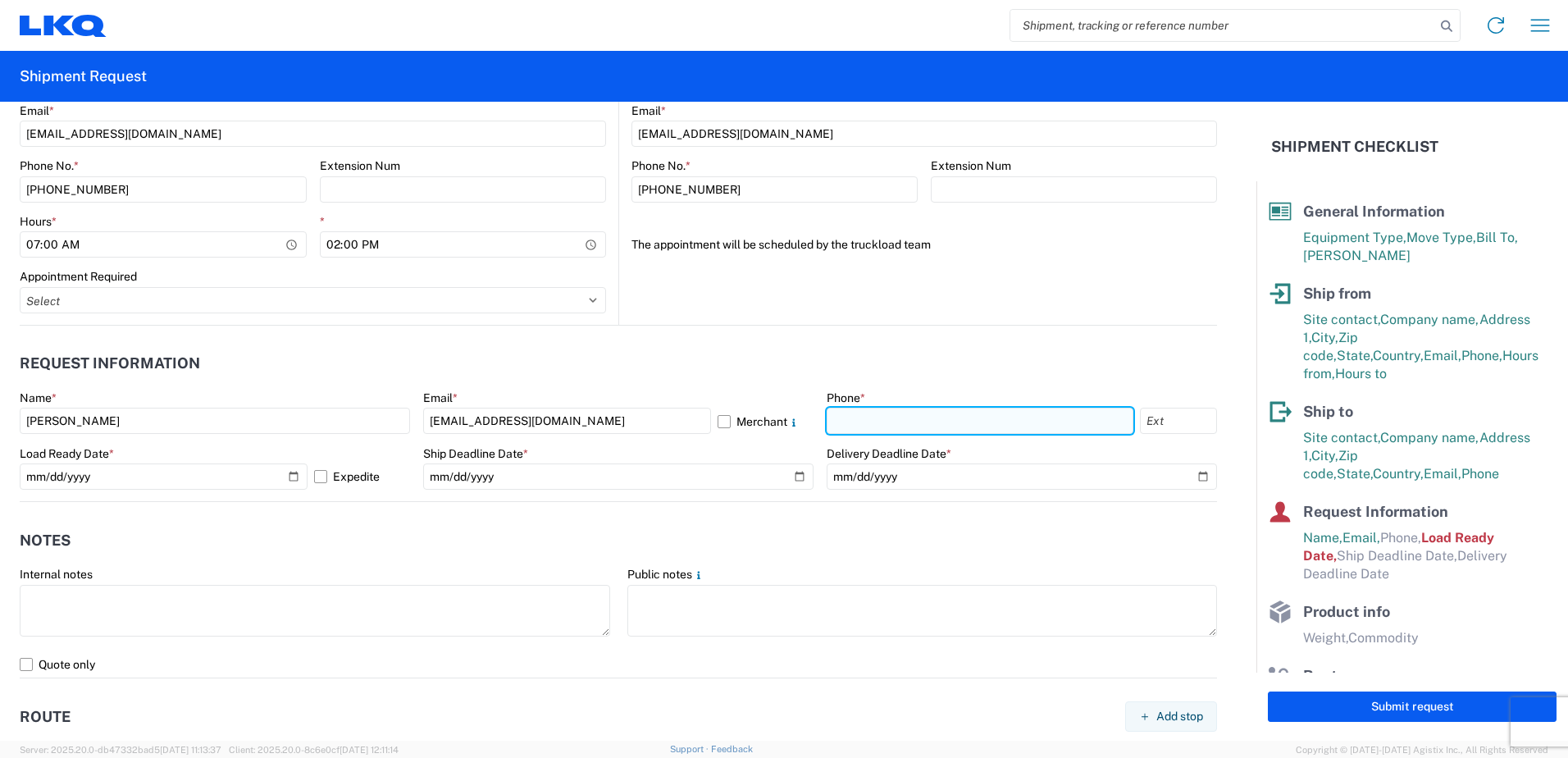
click at [918, 419] on input "text" at bounding box center [980, 420] width 306 height 27
type input "4502100799"
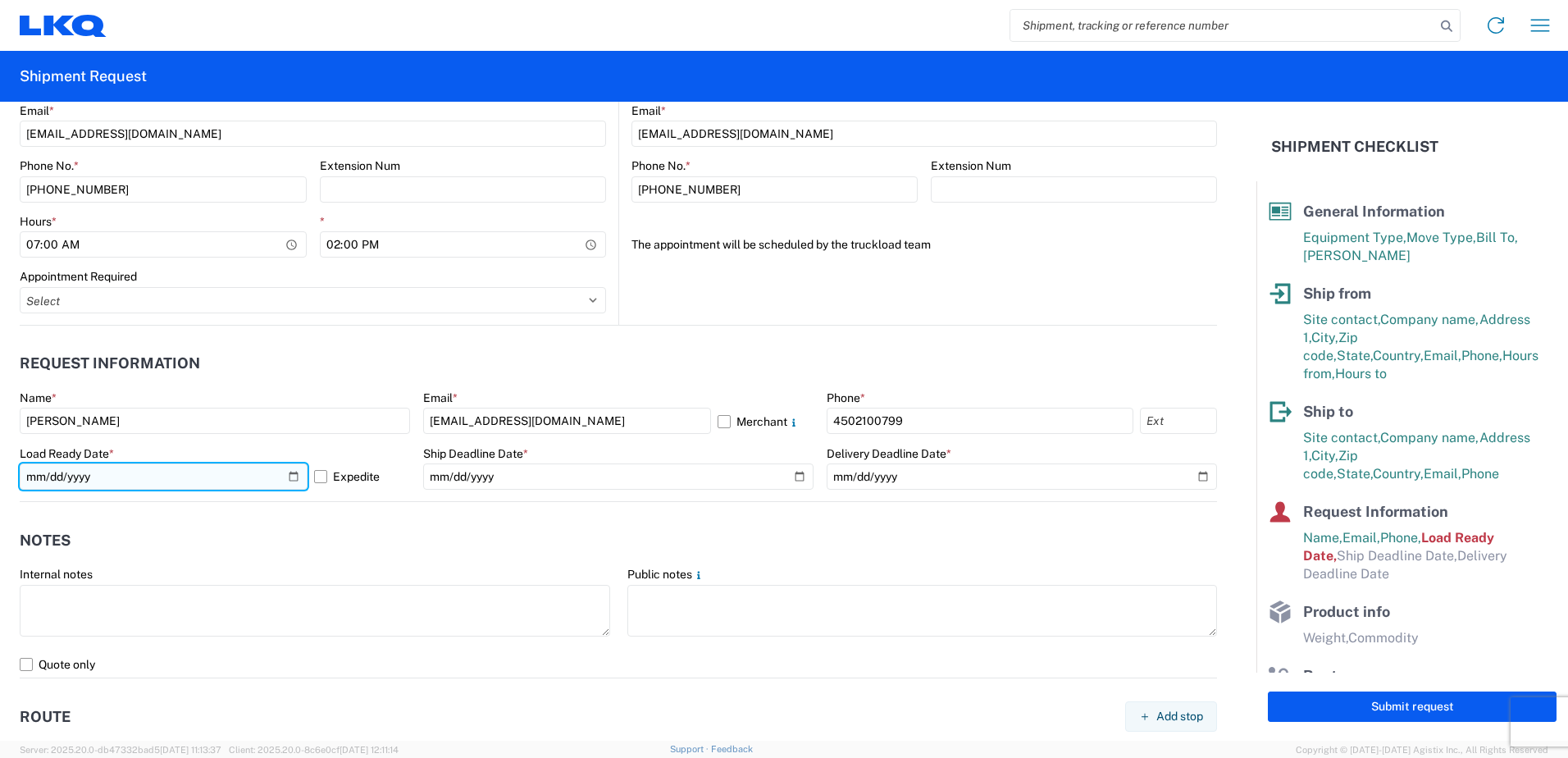
click at [291, 475] on input "[DATE]" at bounding box center [163, 476] width 288 height 27
click at [289, 475] on input "[DATE]" at bounding box center [163, 476] width 288 height 27
click at [293, 472] on input "[DATE]" at bounding box center [163, 476] width 288 height 27
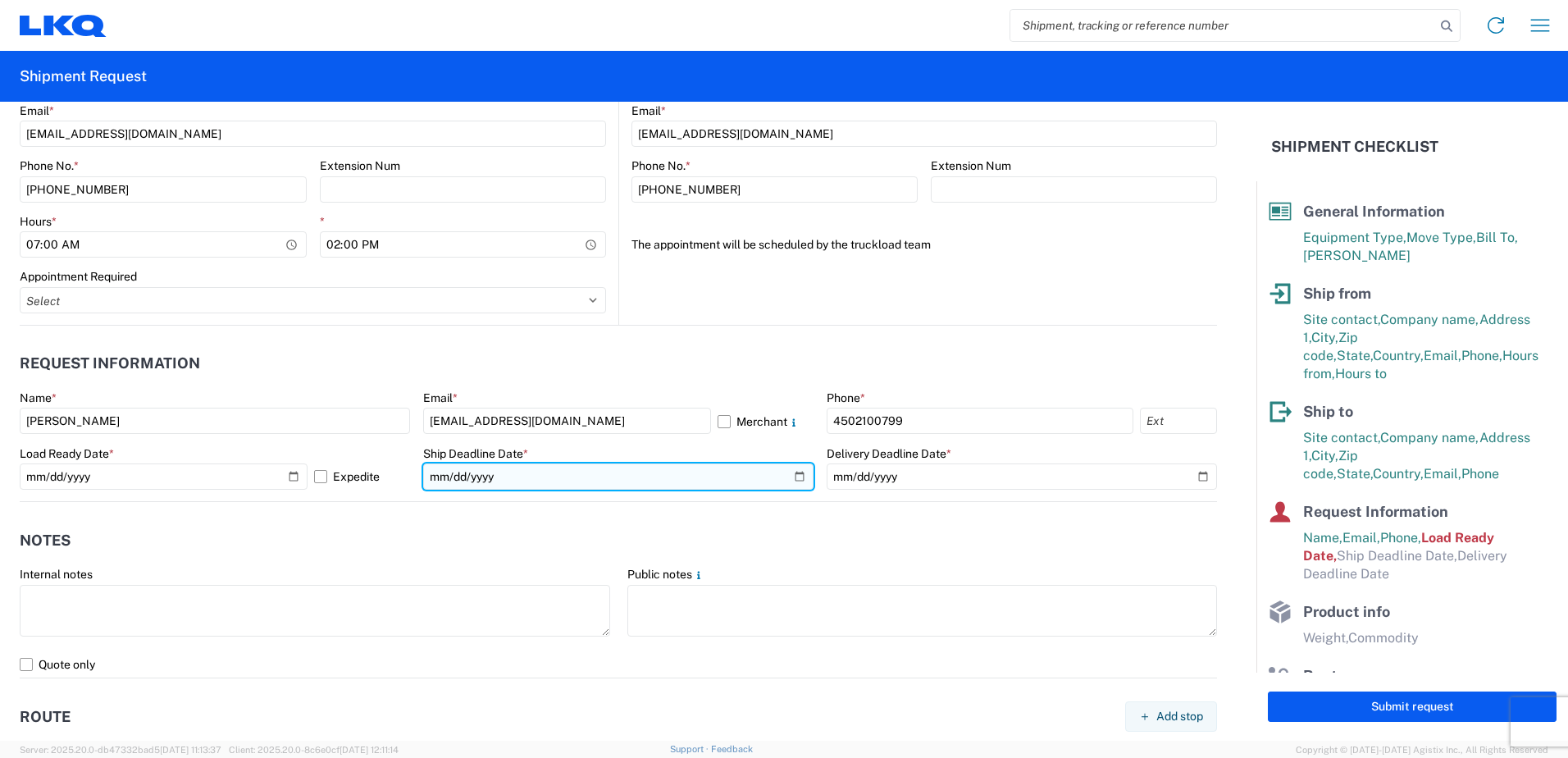
click at [790, 475] on input "date" at bounding box center [619, 476] width 391 height 27
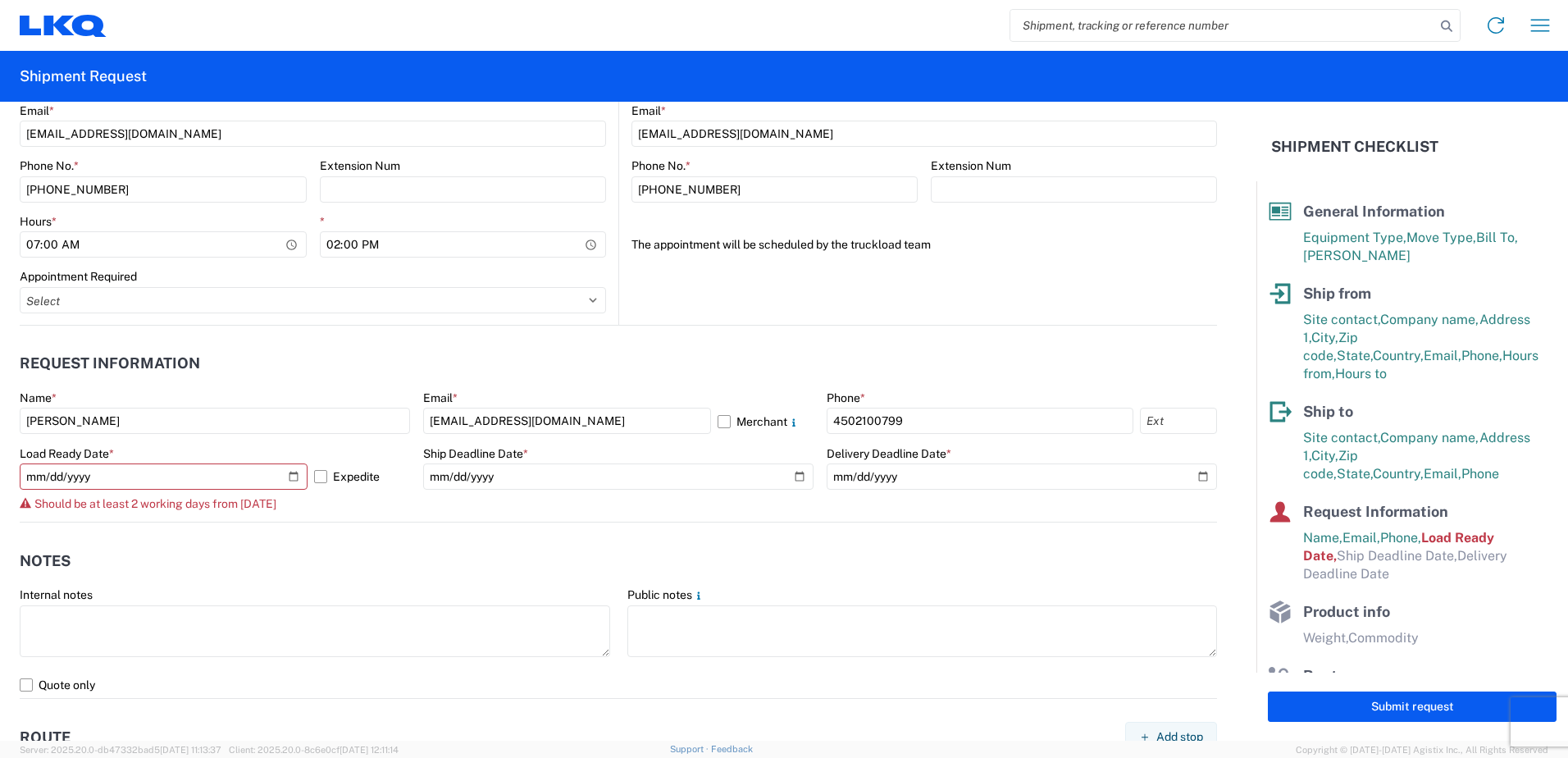
click at [387, 505] on div "Should be at least 2 working days from [DATE]" at bounding box center [215, 503] width 391 height 13
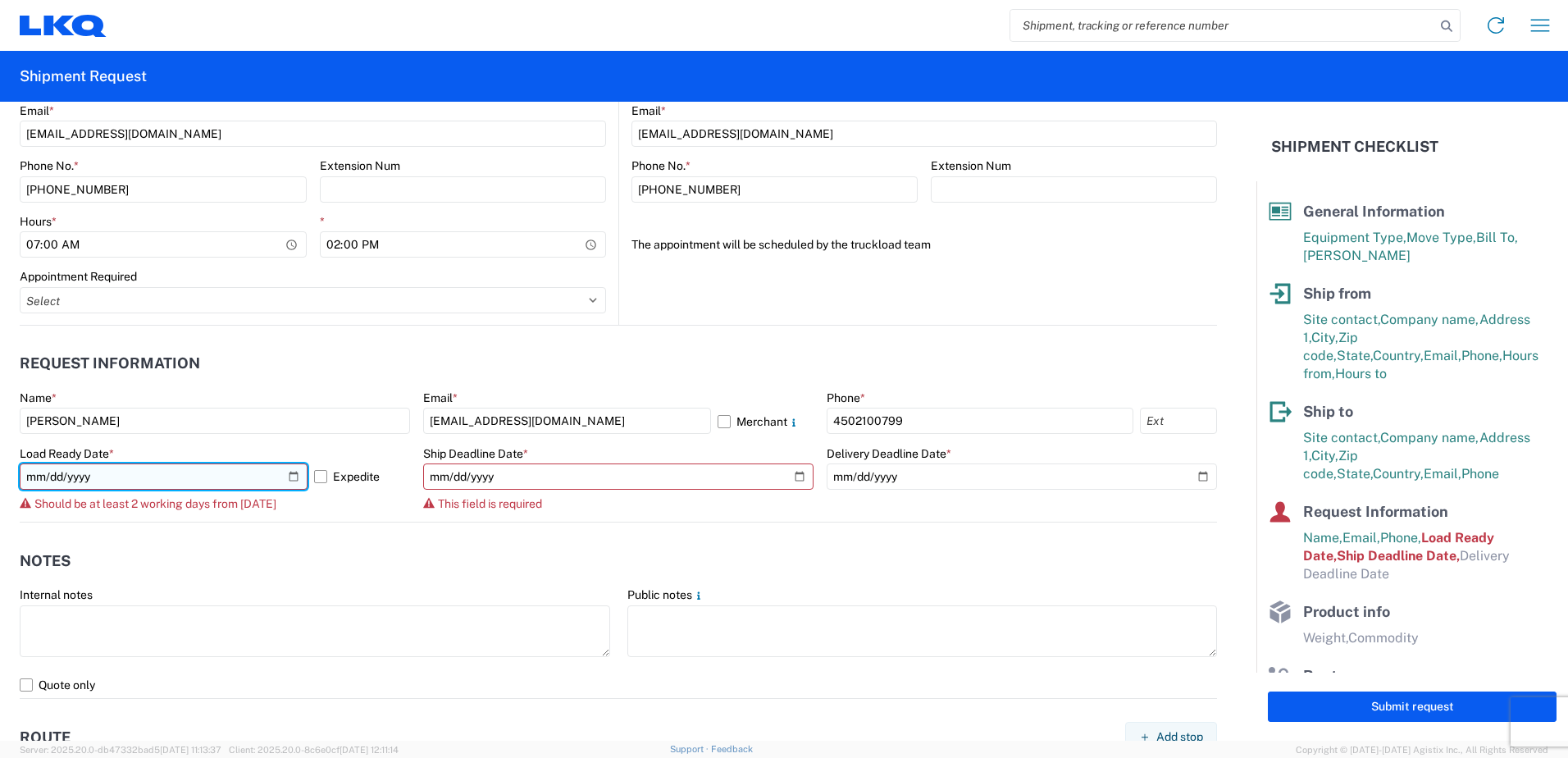
click at [283, 469] on input "[DATE]" at bounding box center [163, 476] width 288 height 27
type input "[DATE]"
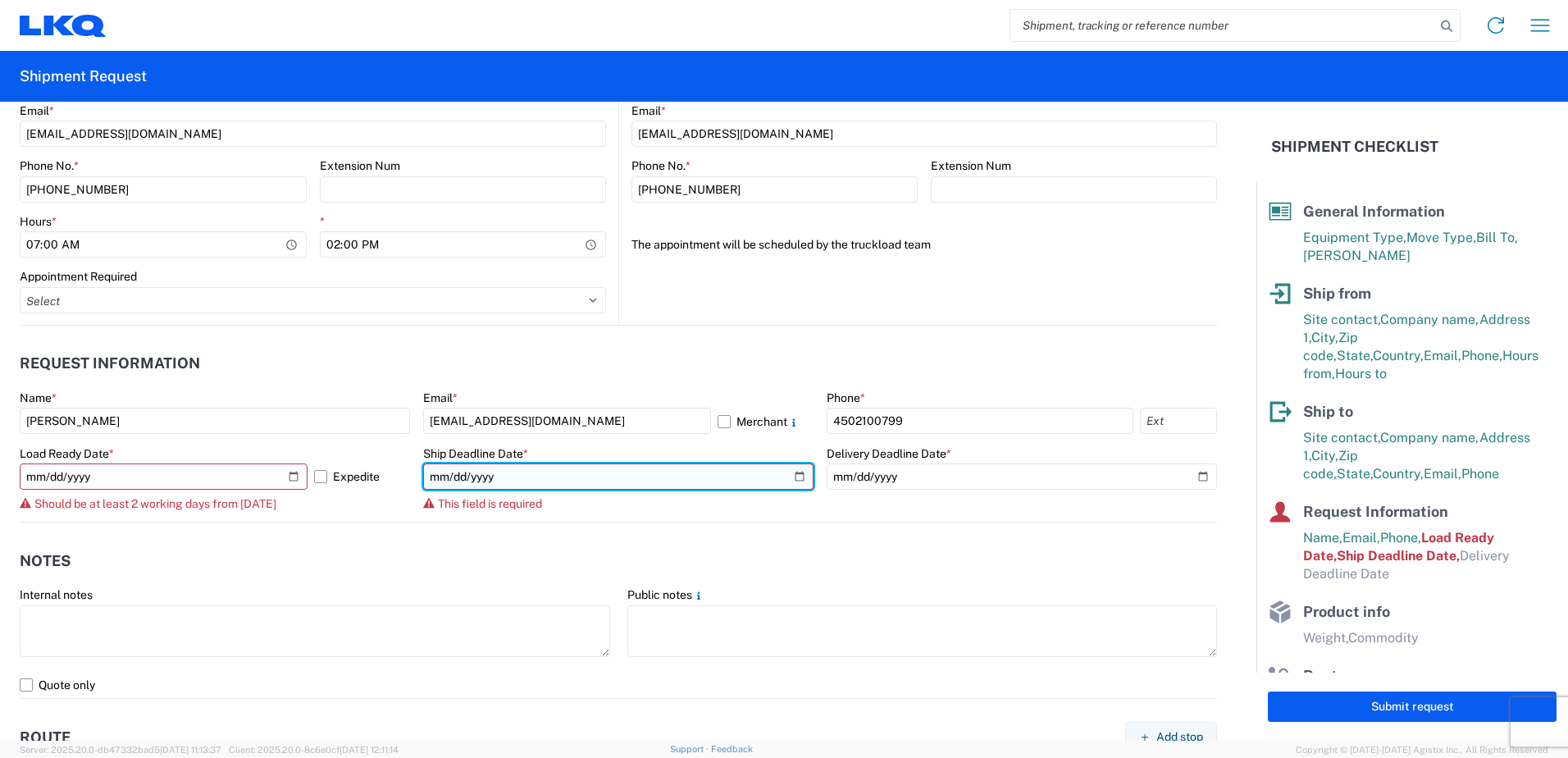
click at [788, 478] on input "date" at bounding box center [619, 476] width 391 height 27
type input "[DATE]"
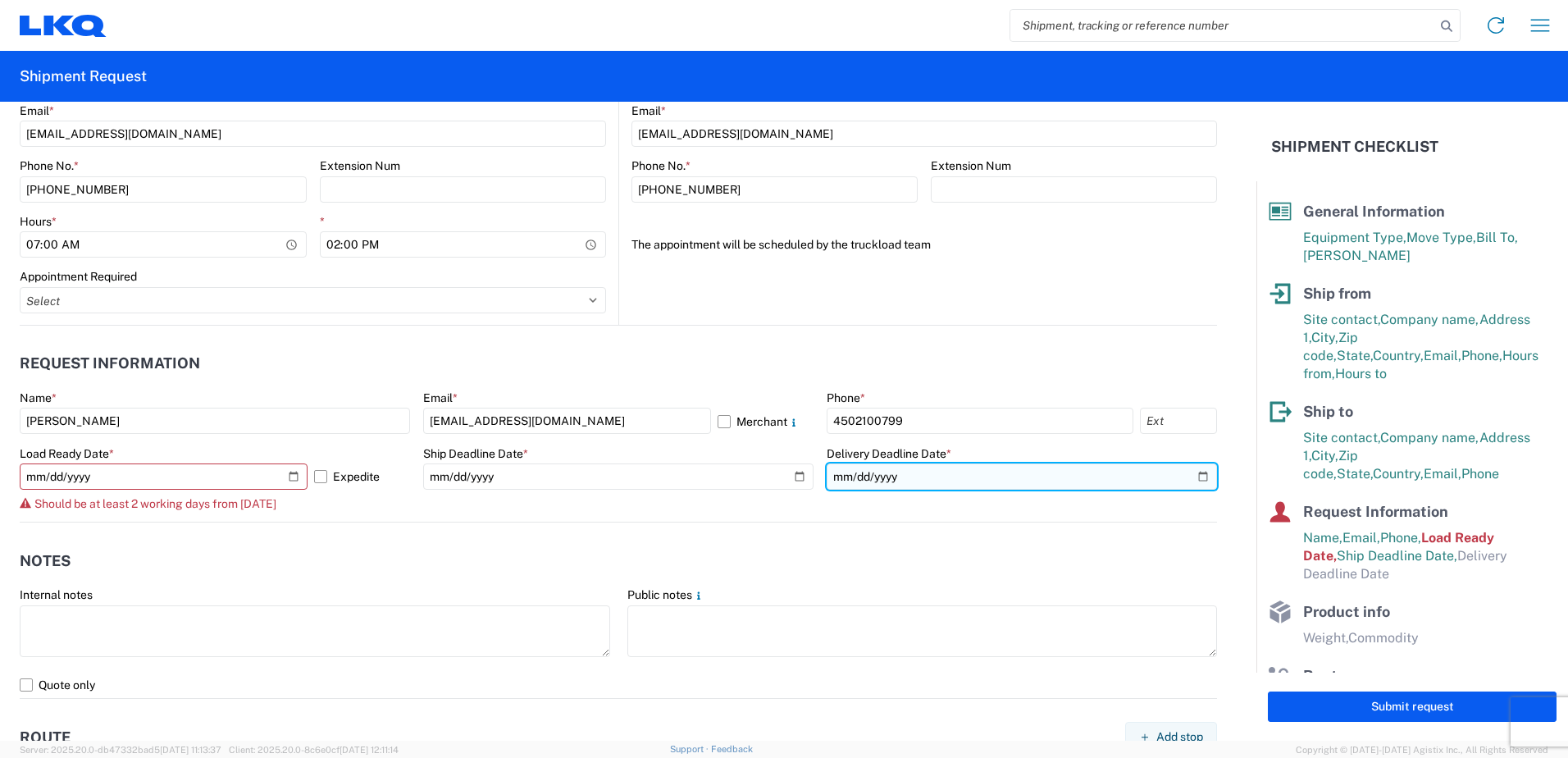
click at [1188, 476] on input "date" at bounding box center [1022, 476] width 391 height 27
type input "[DATE]"
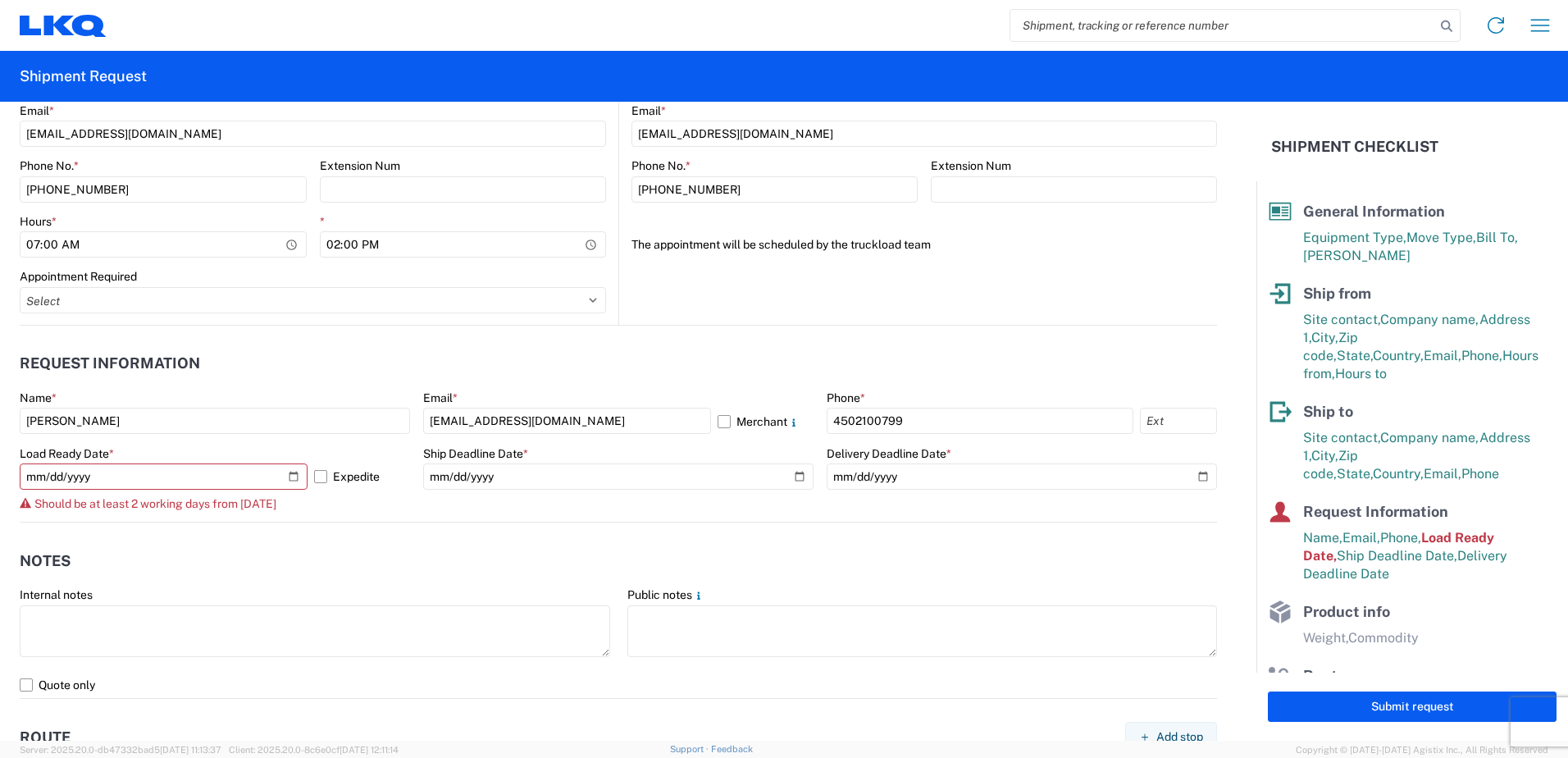
click at [551, 507] on agx-form-control-wrapper-v2 "Ship Deadline Date * [DATE]" at bounding box center [619, 484] width 391 height 77
click at [286, 478] on input "[DATE]" at bounding box center [163, 476] width 288 height 27
click at [289, 475] on input "[DATE]" at bounding box center [163, 476] width 288 height 27
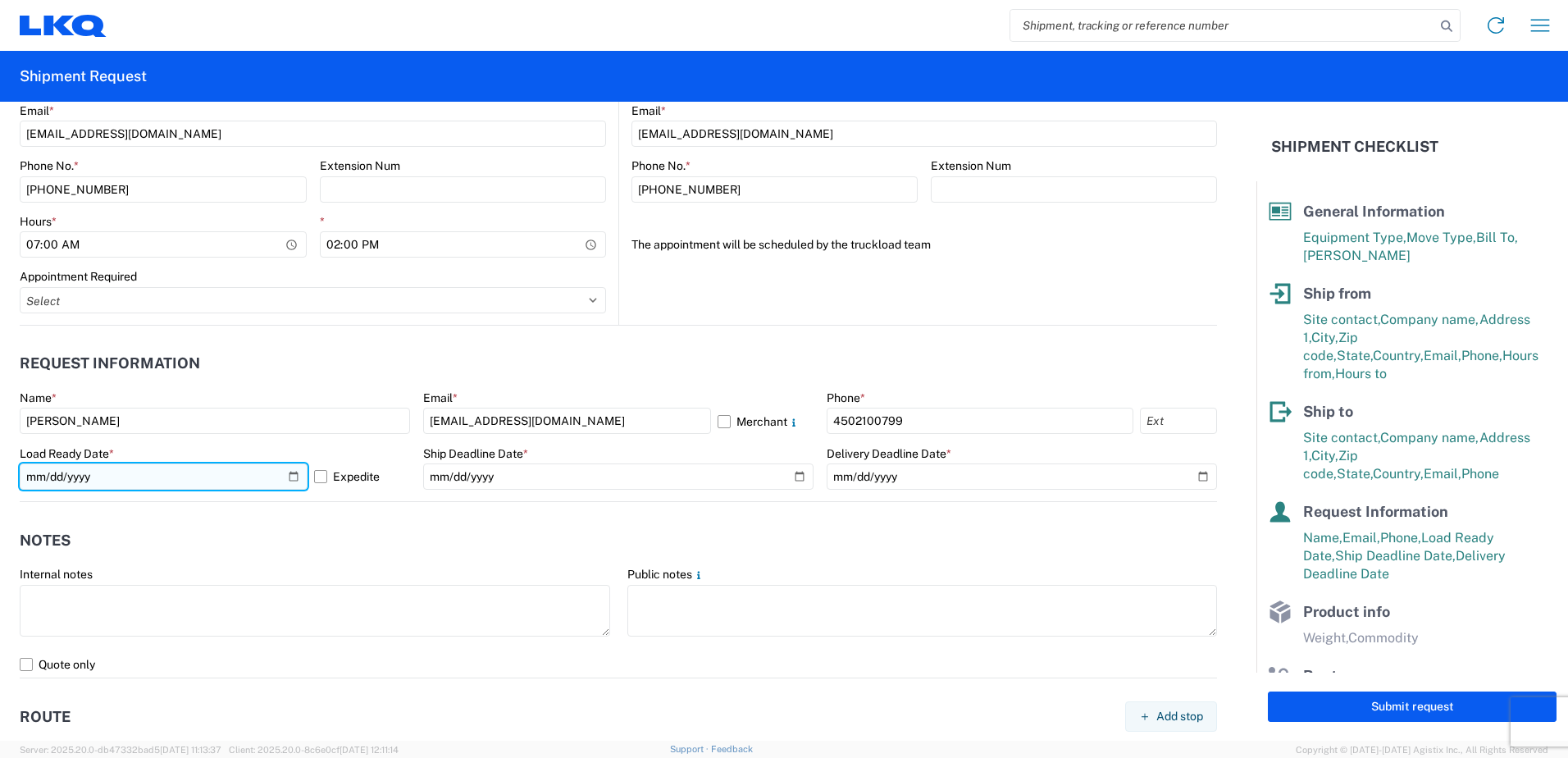
click at [287, 476] on input "[DATE]" at bounding box center [163, 476] width 288 height 27
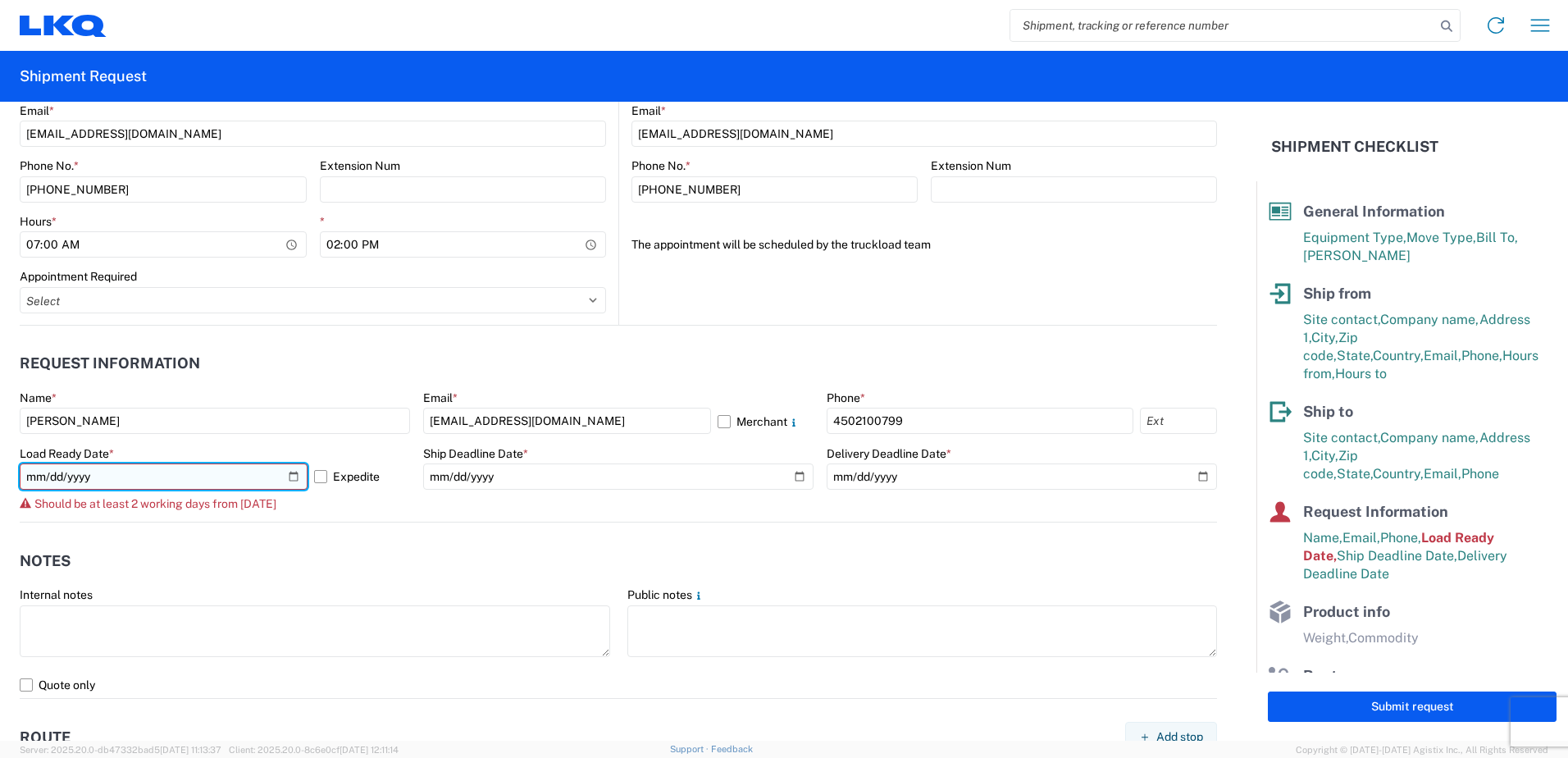
click at [290, 473] on input "[DATE]" at bounding box center [163, 476] width 288 height 27
type input "[DATE]"
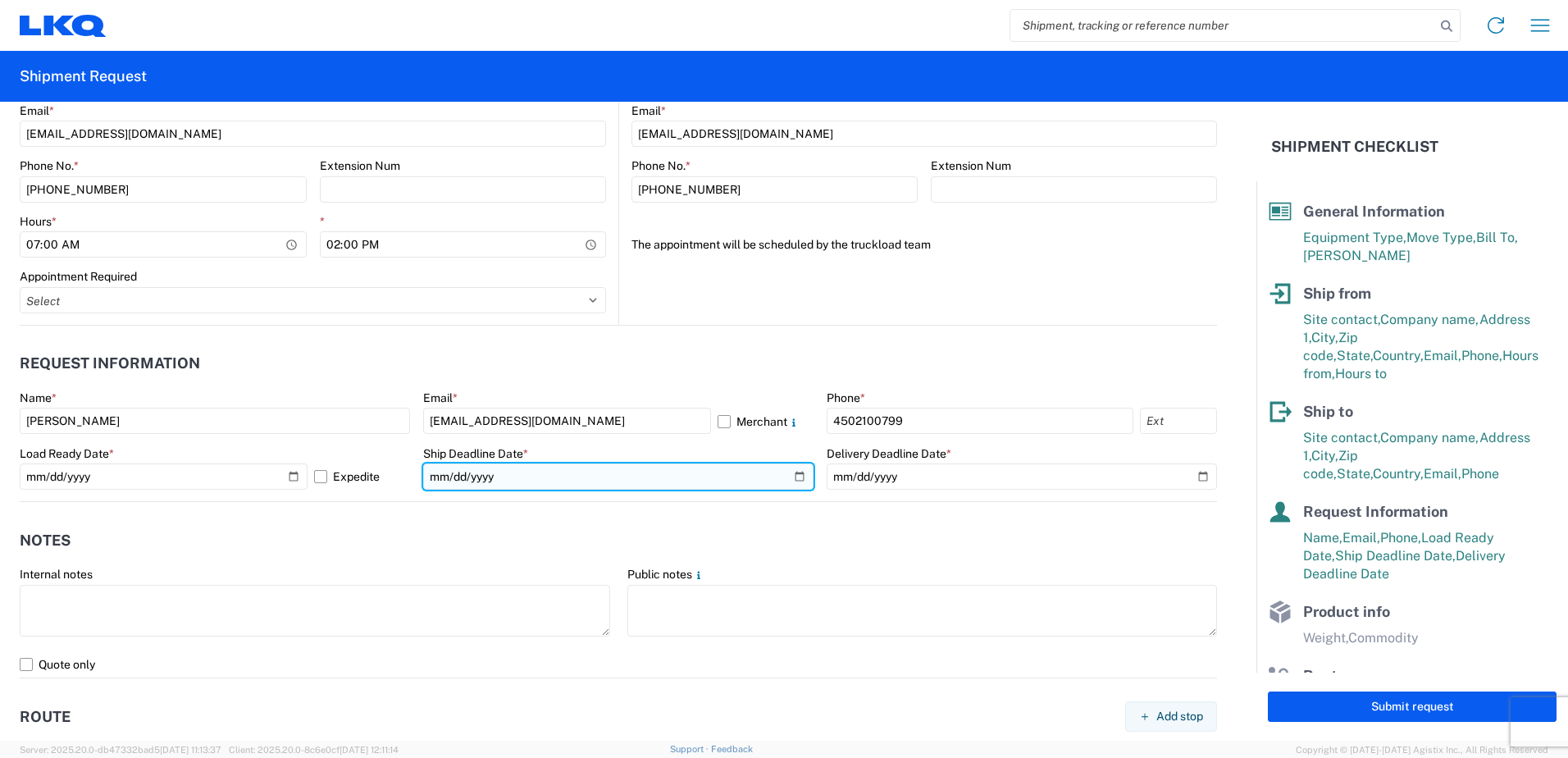
click at [795, 478] on input "[DATE]" at bounding box center [619, 476] width 391 height 27
type input "[DATE]"
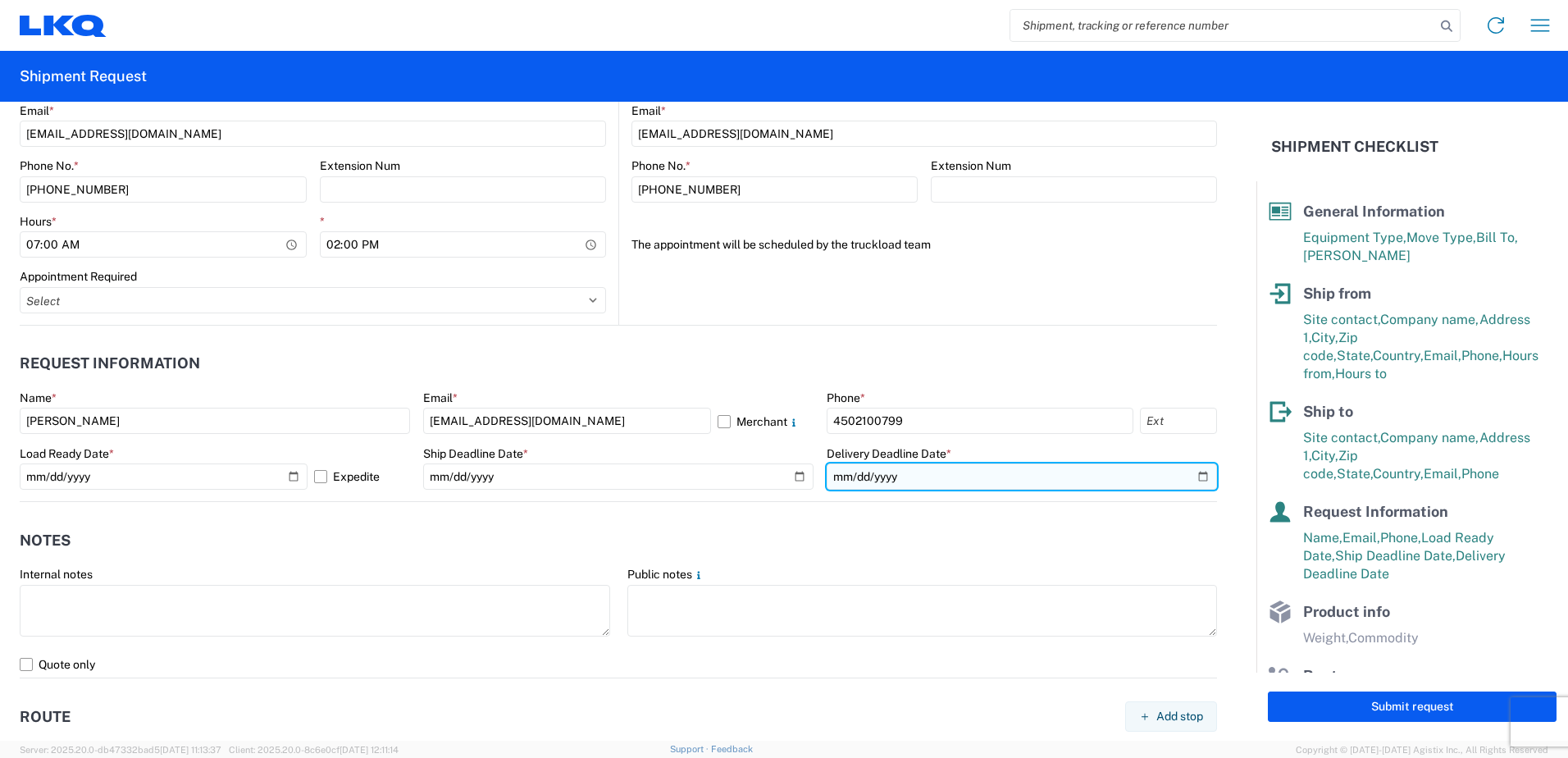
click at [1193, 481] on input "[DATE]" at bounding box center [1022, 476] width 391 height 27
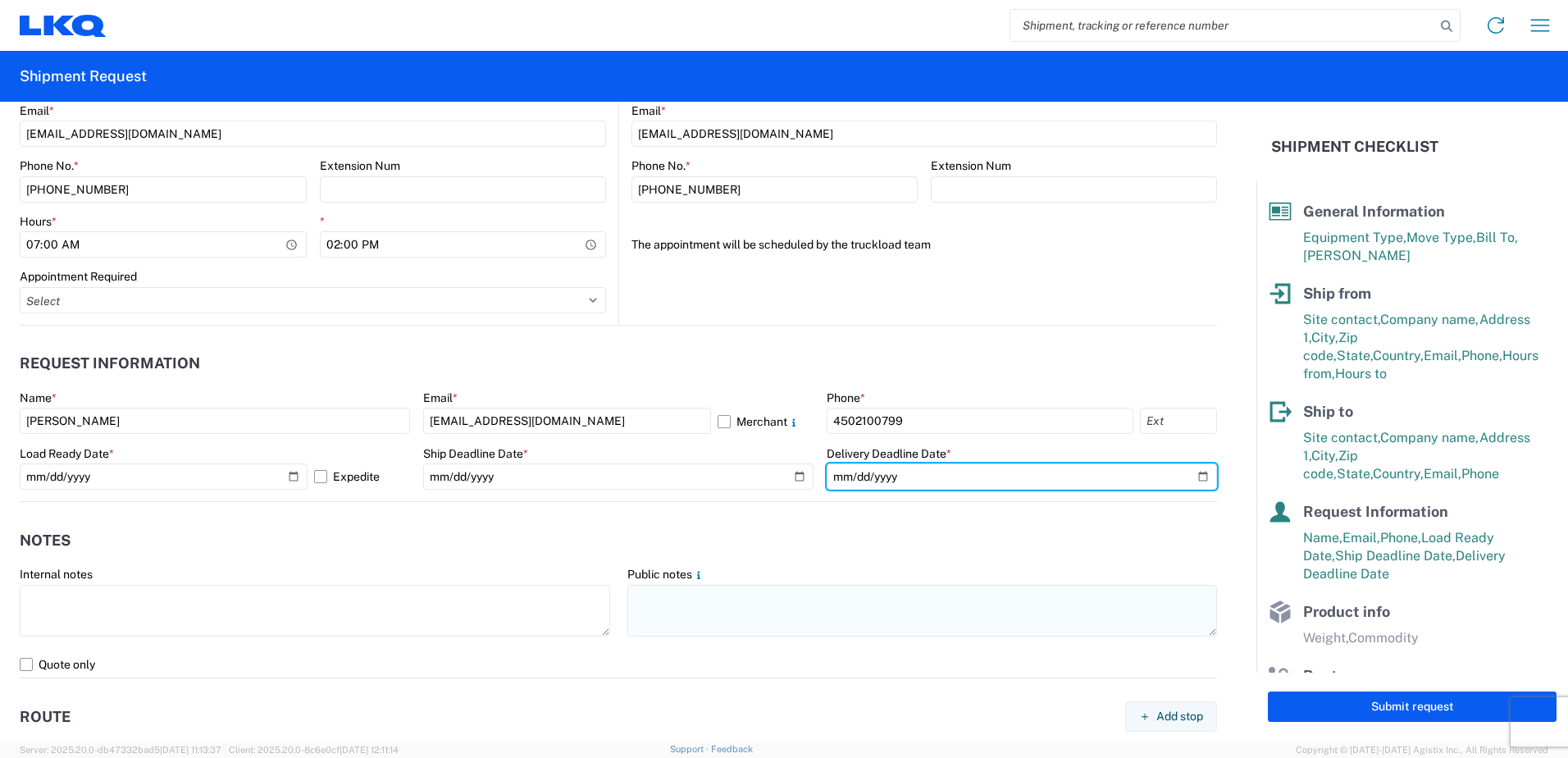
type input "[DATE]"
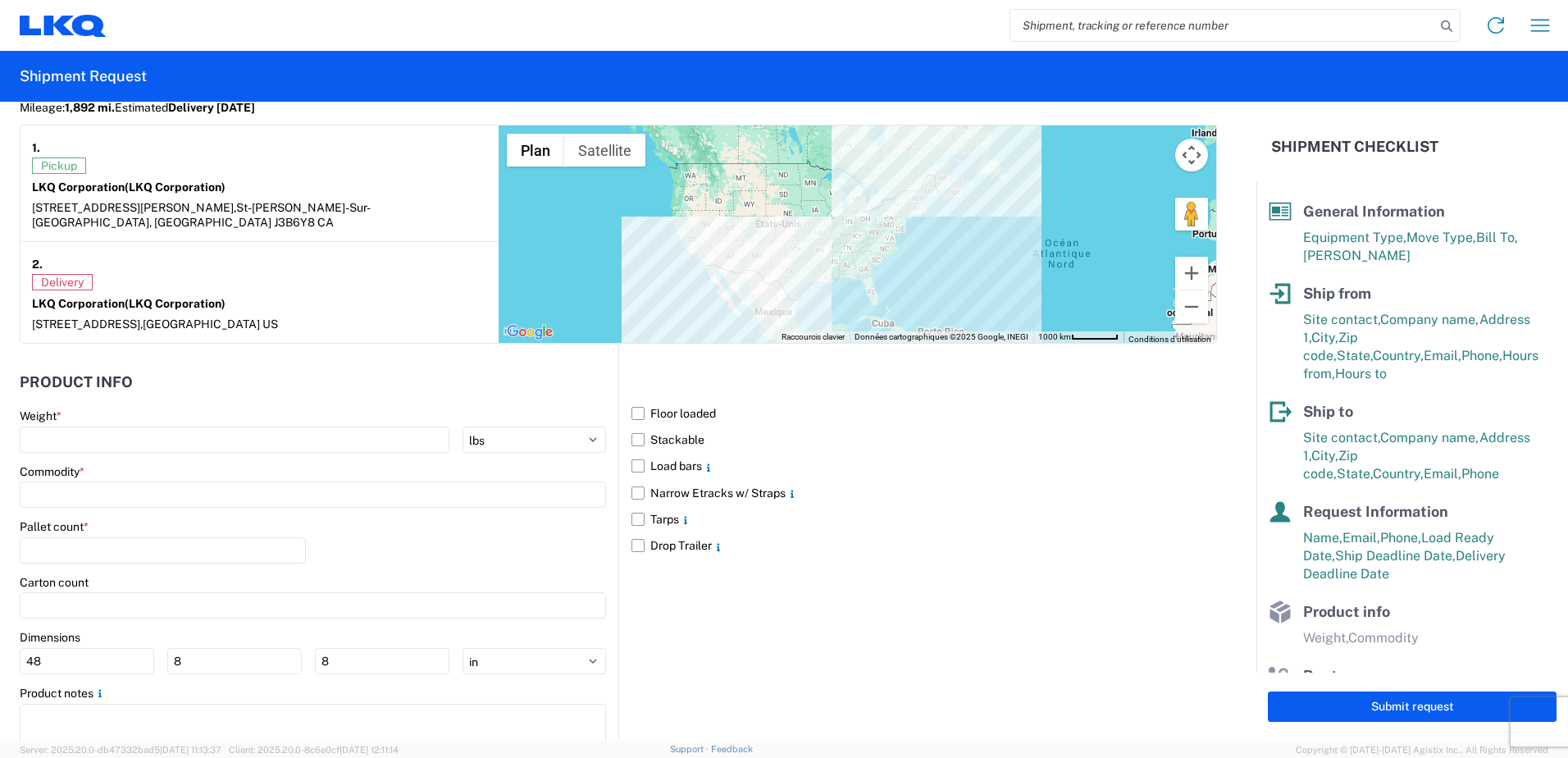
scroll to position [1394, 0]
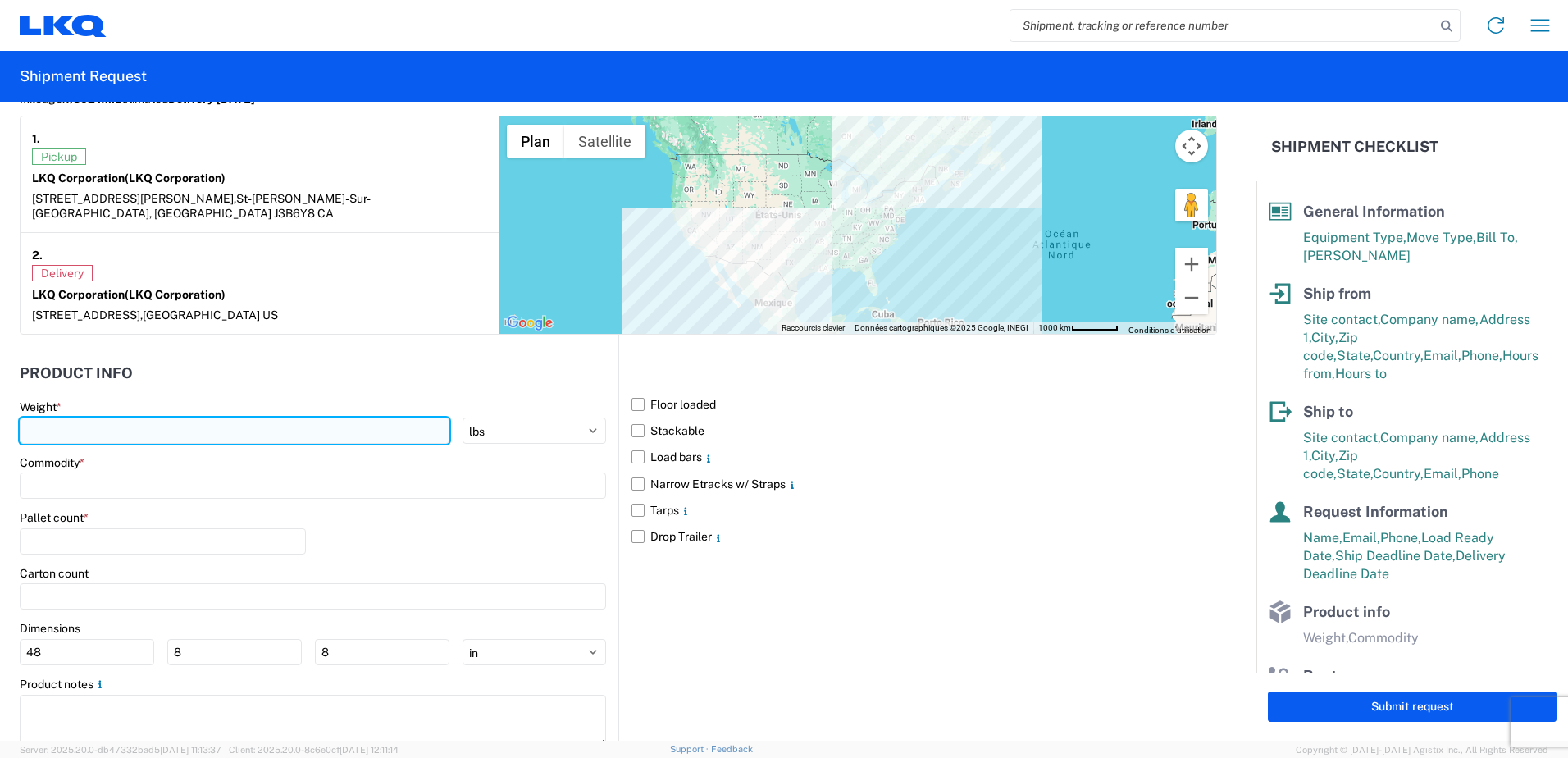
click at [339, 417] on input "number" at bounding box center [235, 430] width 430 height 27
type input "13500"
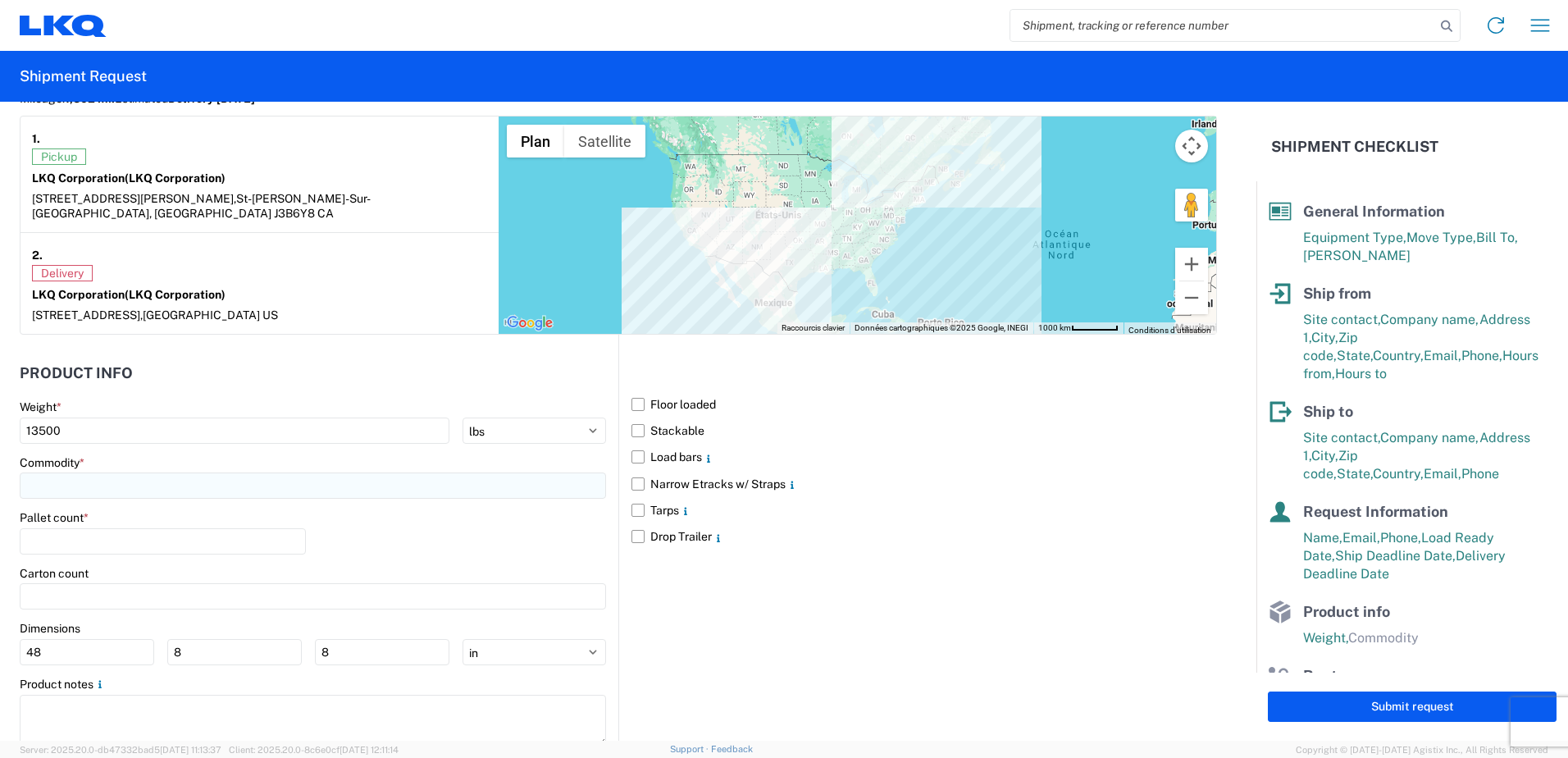
click at [378, 472] on input at bounding box center [312, 485] width 586 height 27
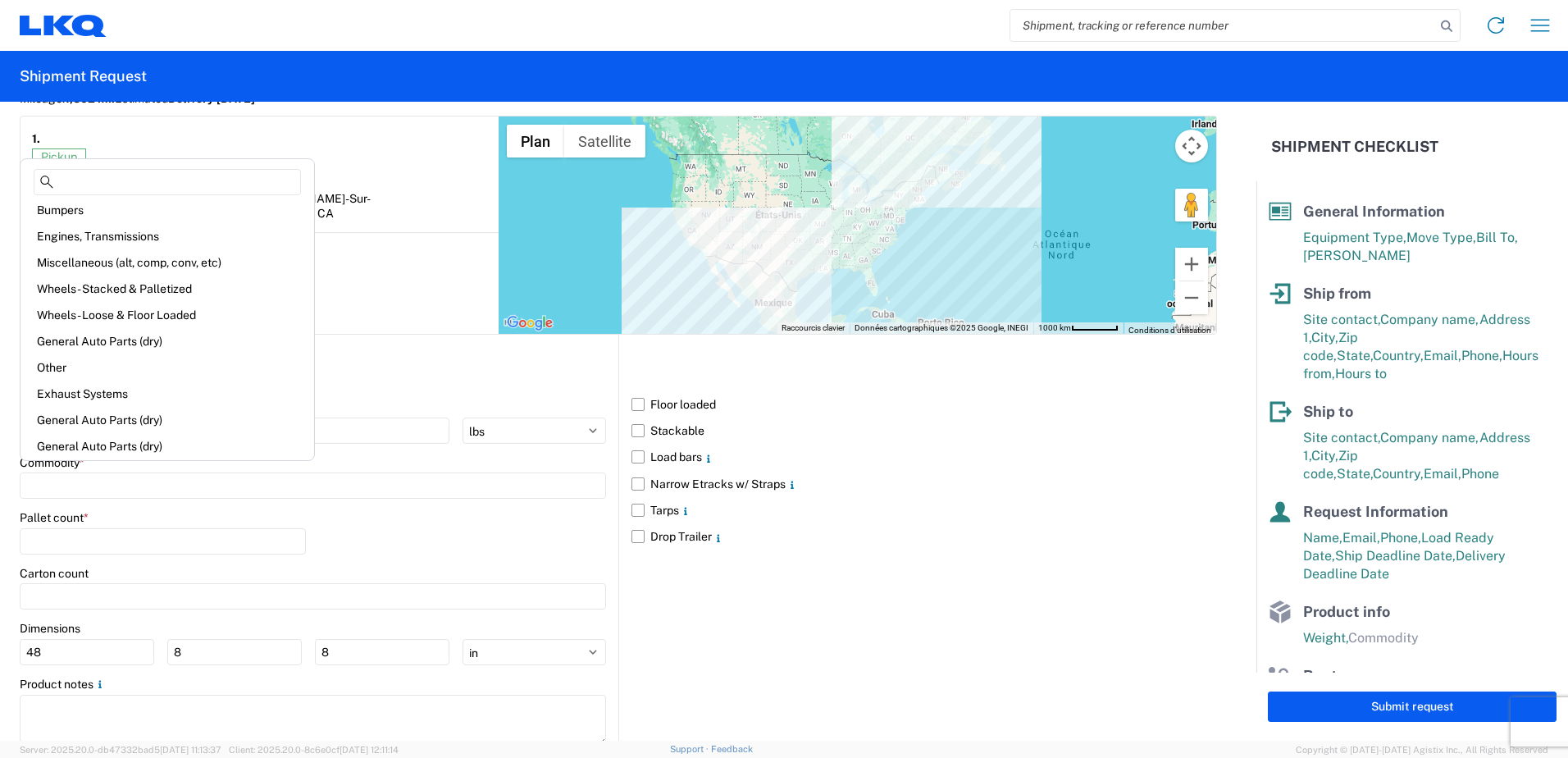
scroll to position [0, 0]
click at [118, 248] on div "Engines, Transmissions" at bounding box center [167, 241] width 287 height 27
type input "Engines, Transmissions"
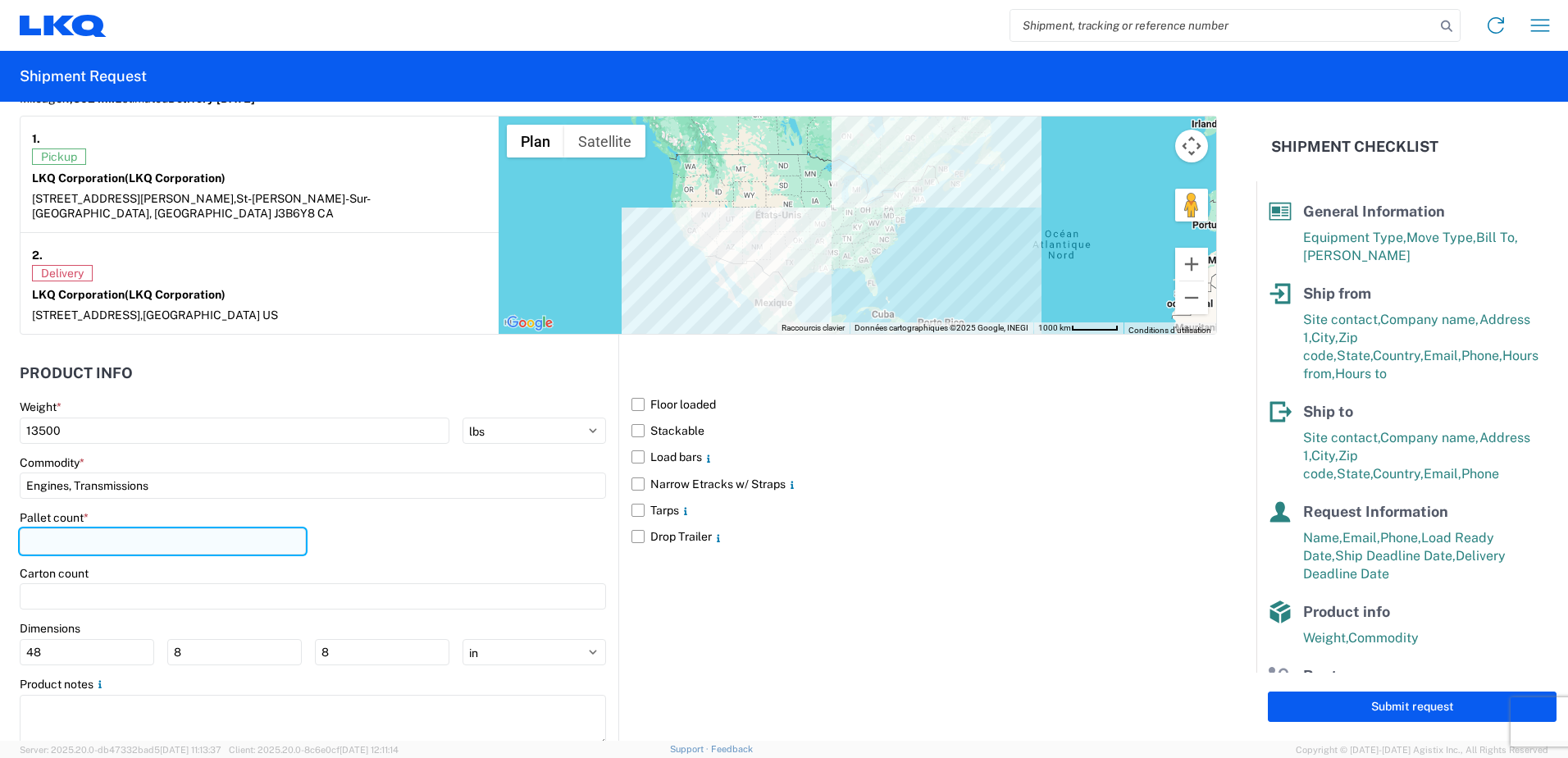
click at [243, 528] on input "number" at bounding box center [162, 541] width 286 height 27
type input "4"
type input "18"
click at [463, 537] on div "Pallet count * 18" at bounding box center [312, 537] width 586 height 56
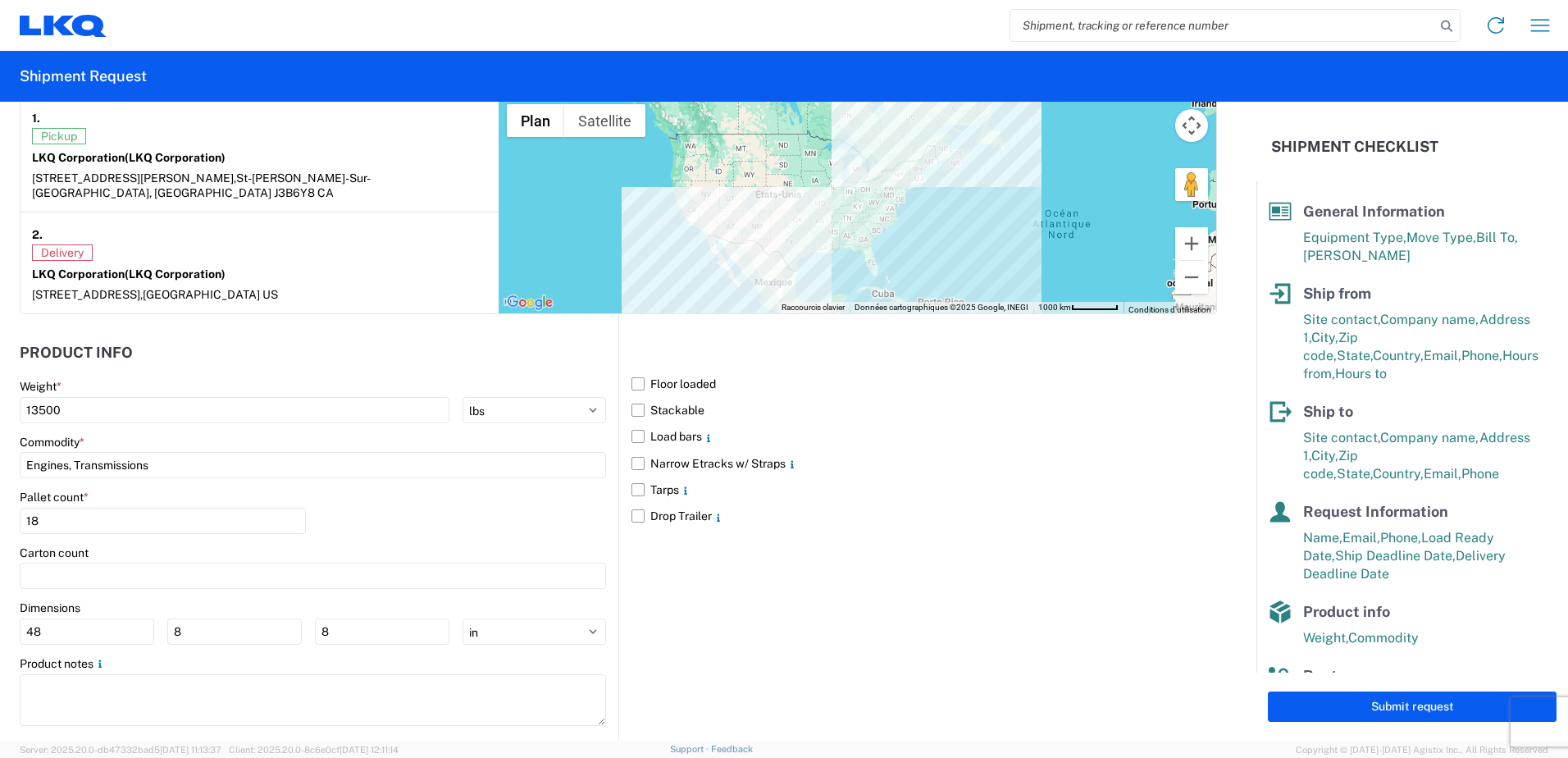
scroll to position [1426, 0]
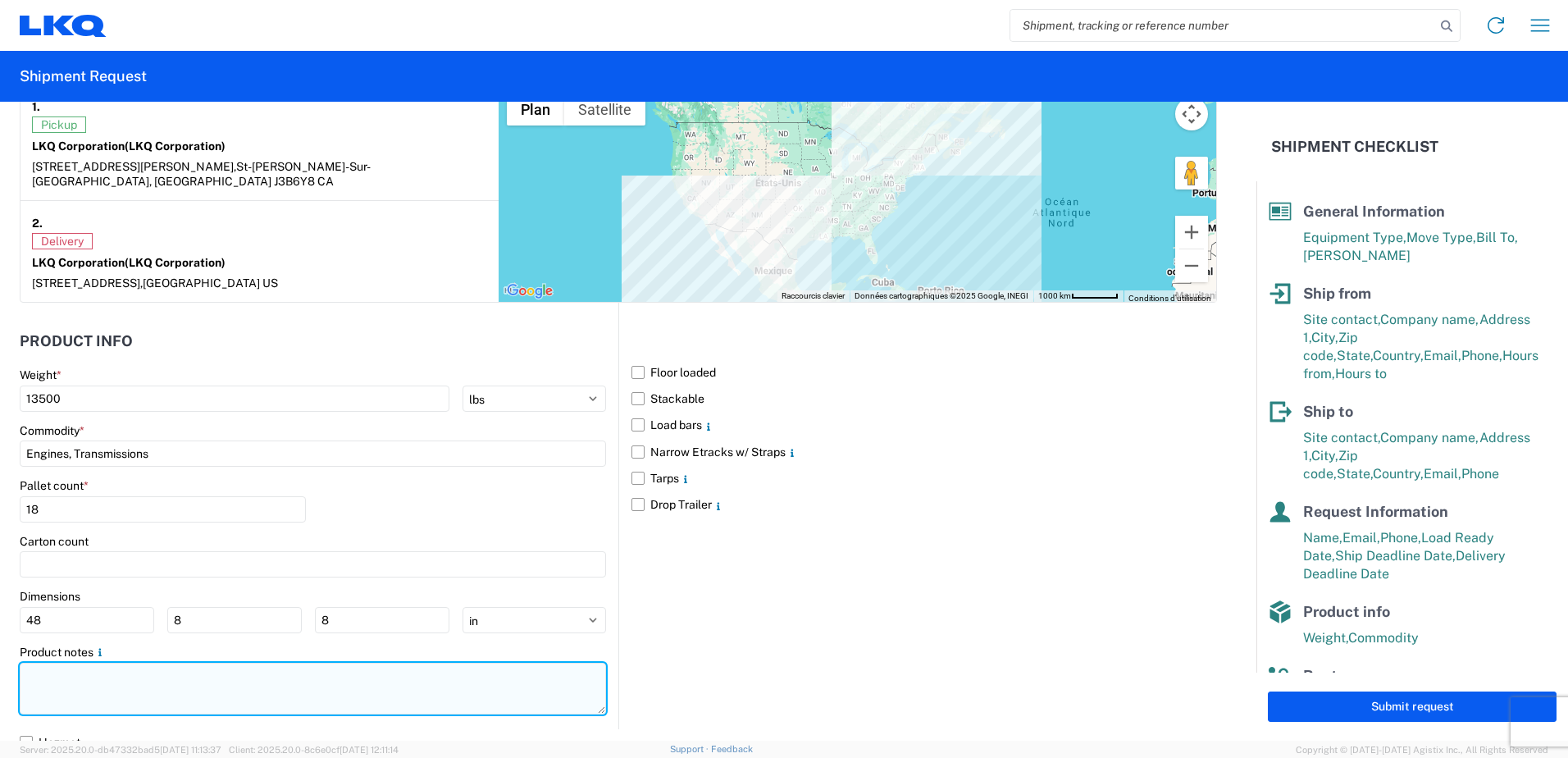
click at [213, 668] on textarea at bounding box center [312, 688] width 586 height 52
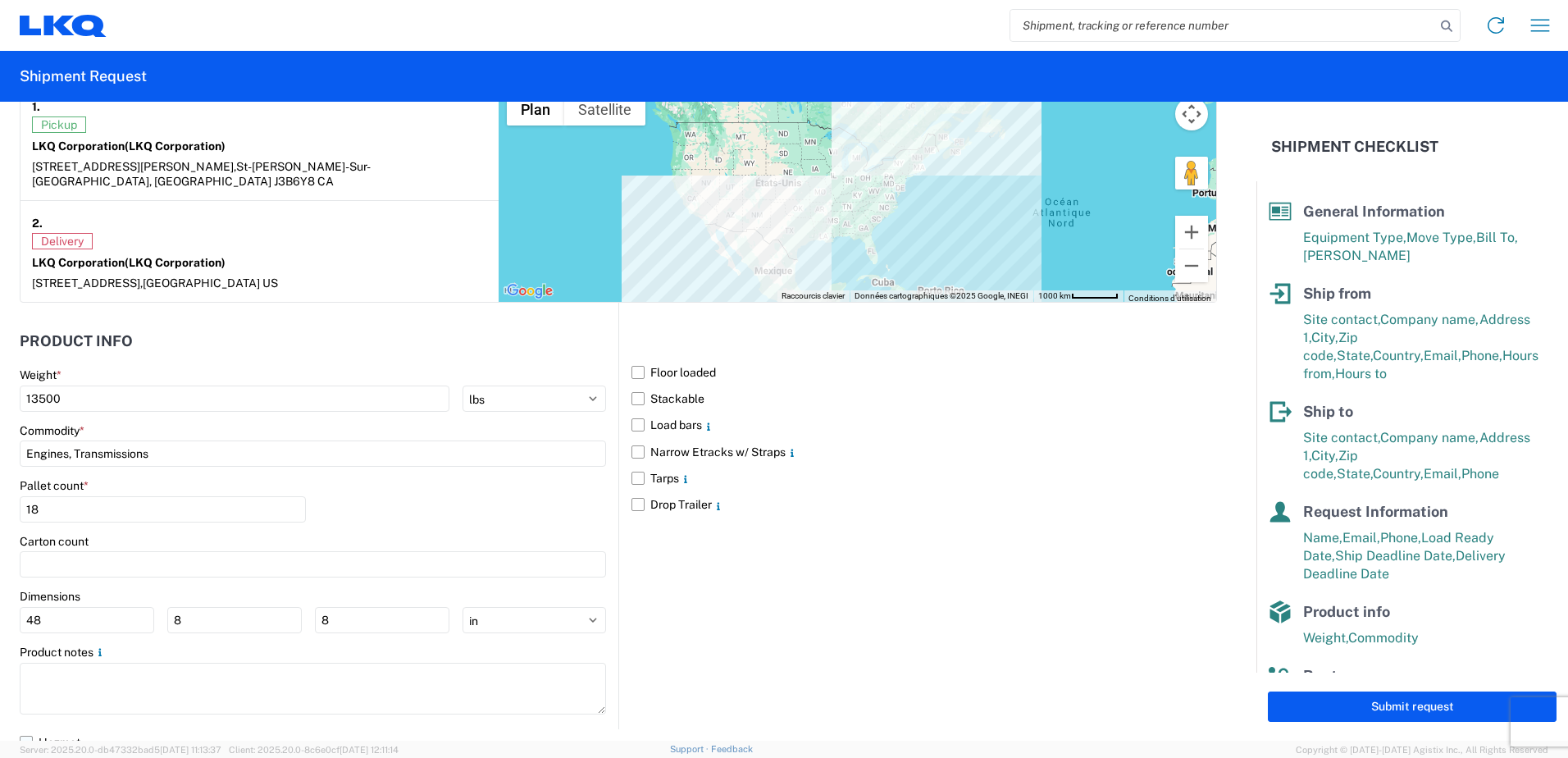
click at [29, 729] on label "Hazmat" at bounding box center [618, 741] width 1197 height 27
click at [0, 0] on input "Hazmat" at bounding box center [0, 0] width 0 height 0
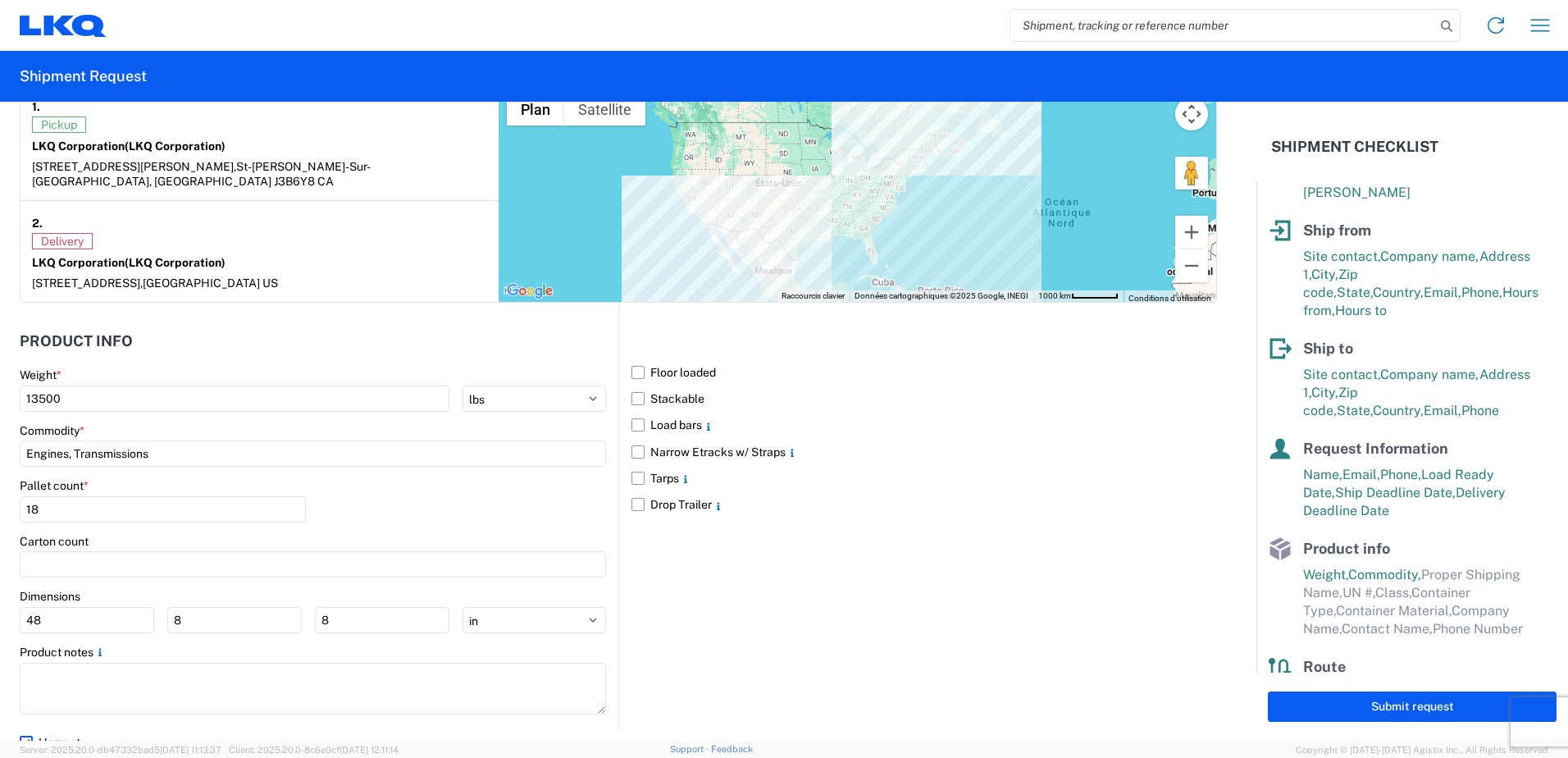
scroll to position [128, 0]
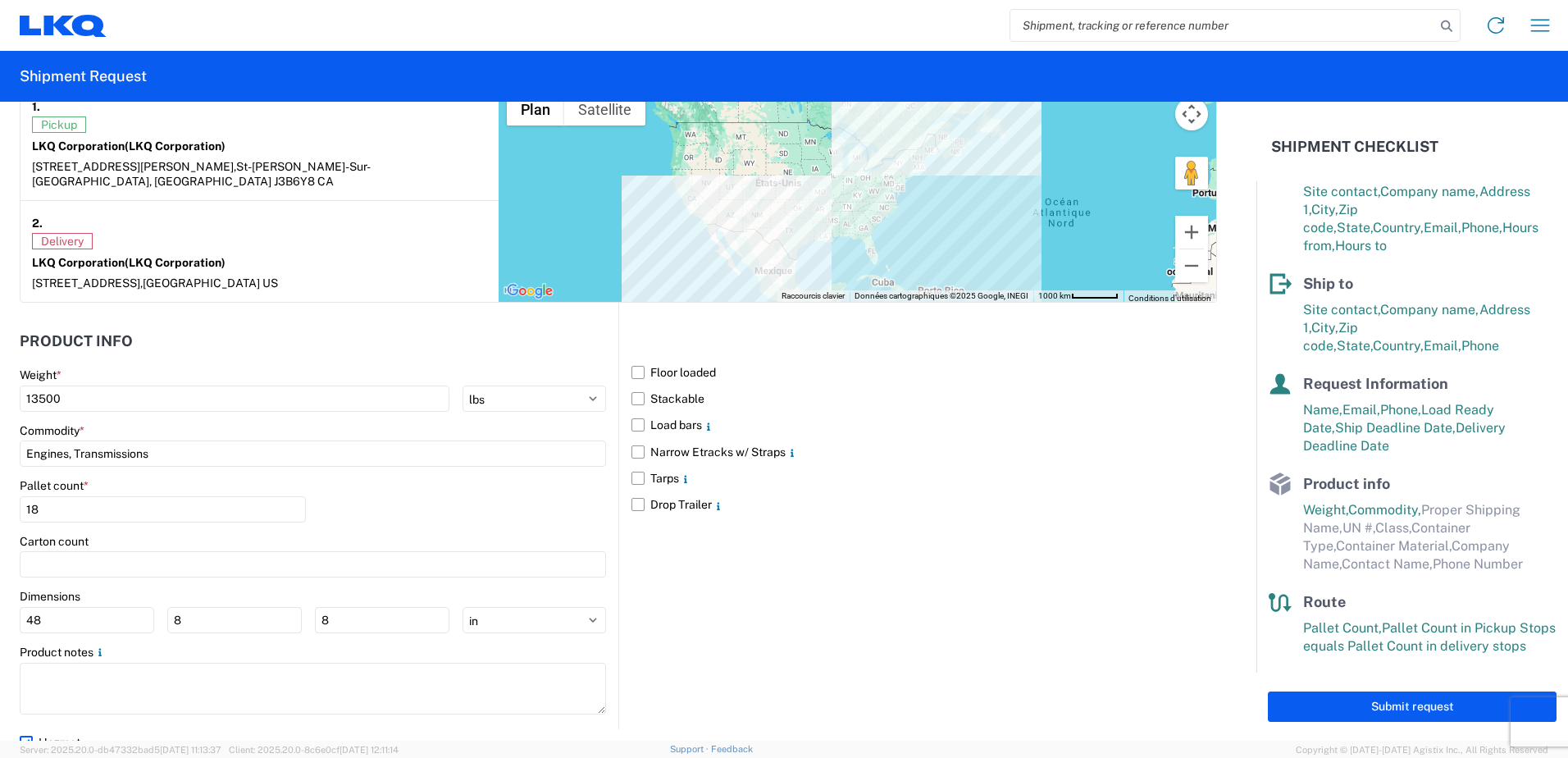
click at [25, 729] on label "Hazmat" at bounding box center [618, 741] width 1197 height 27
click at [0, 0] on input "Hazmat" at bounding box center [0, 0] width 0 height 0
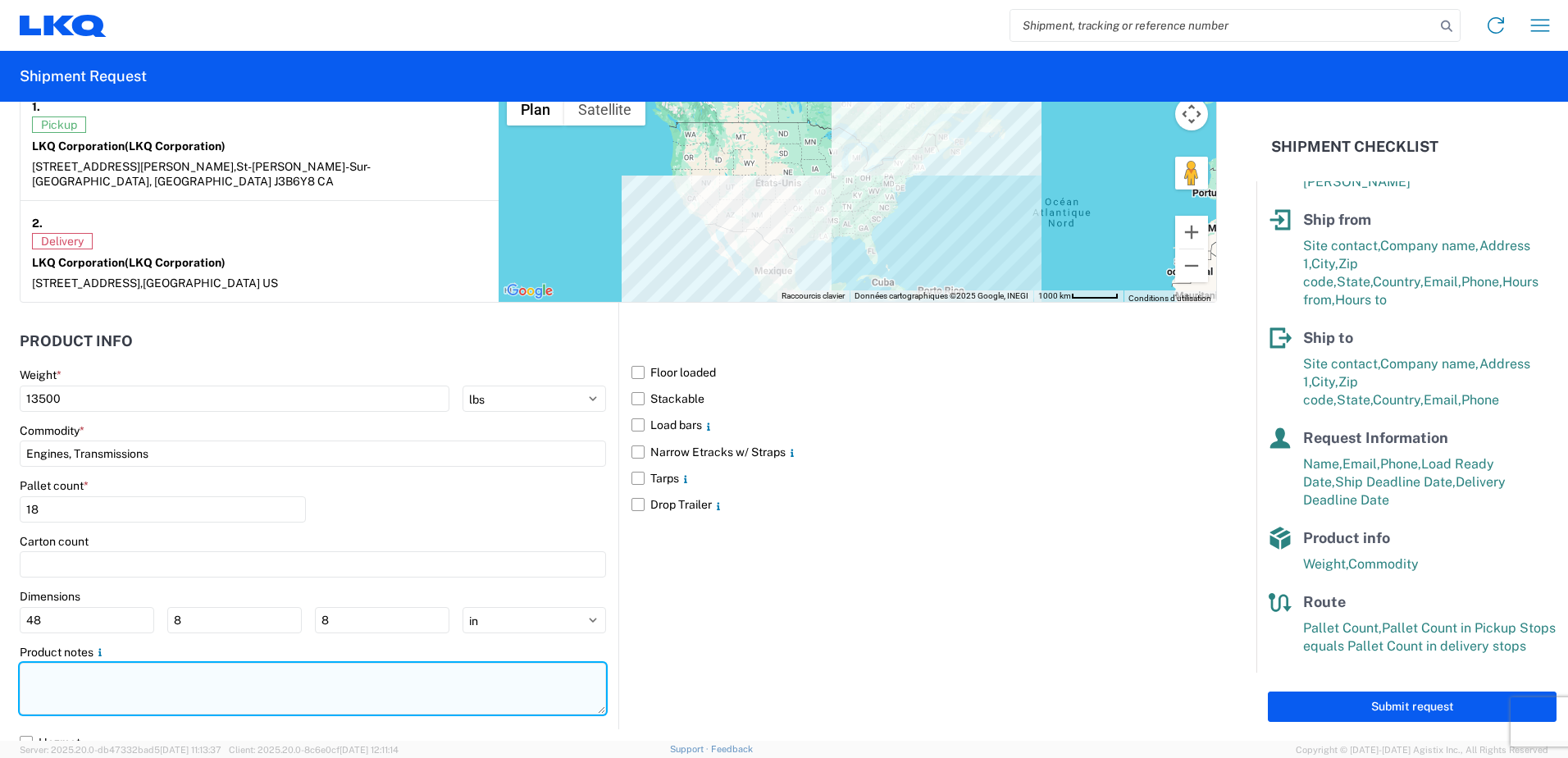
click at [212, 673] on textarea at bounding box center [312, 688] width 586 height 52
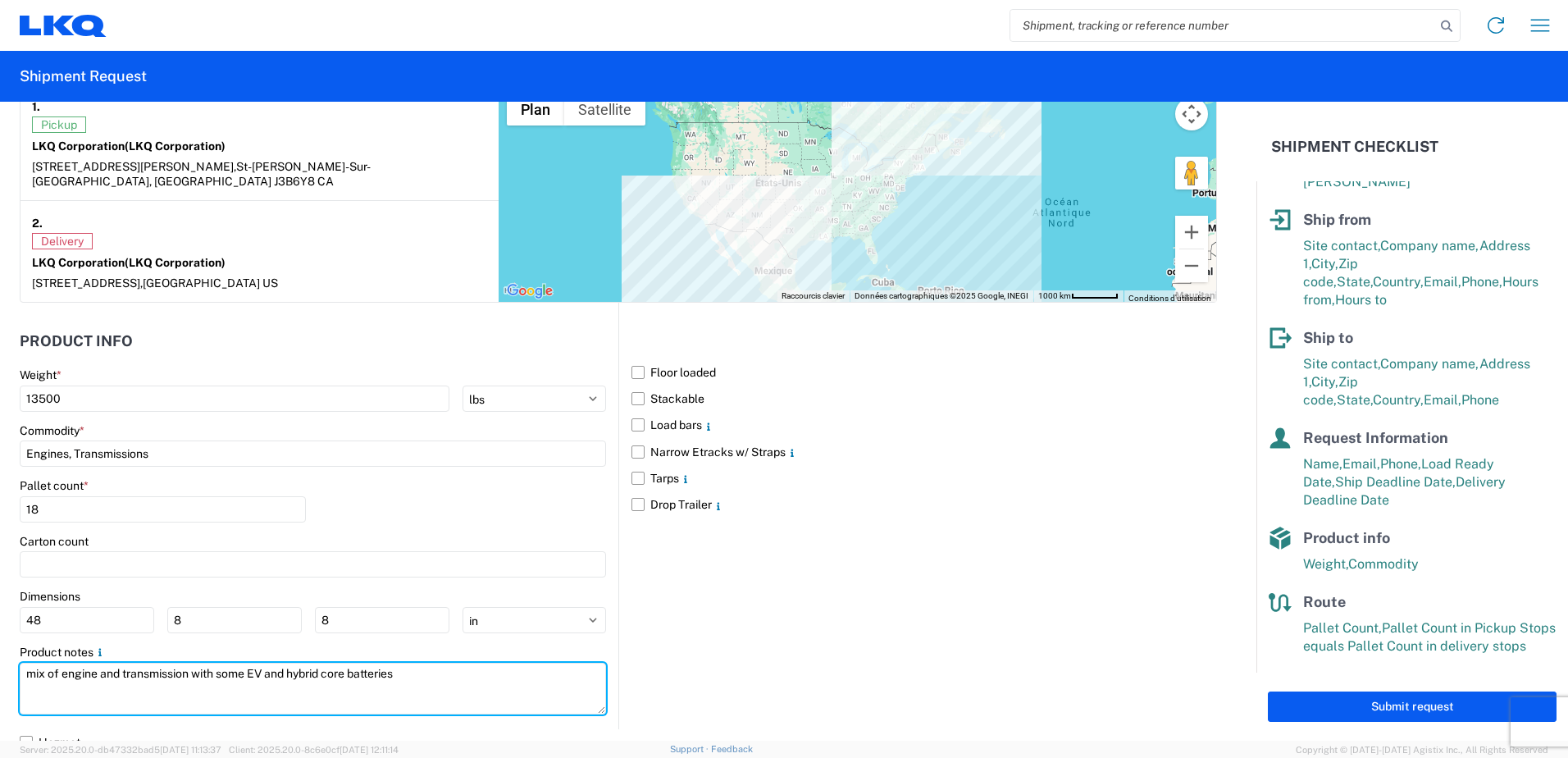
type textarea "mix of engine and transmission with some EV and hybrid core batteries"
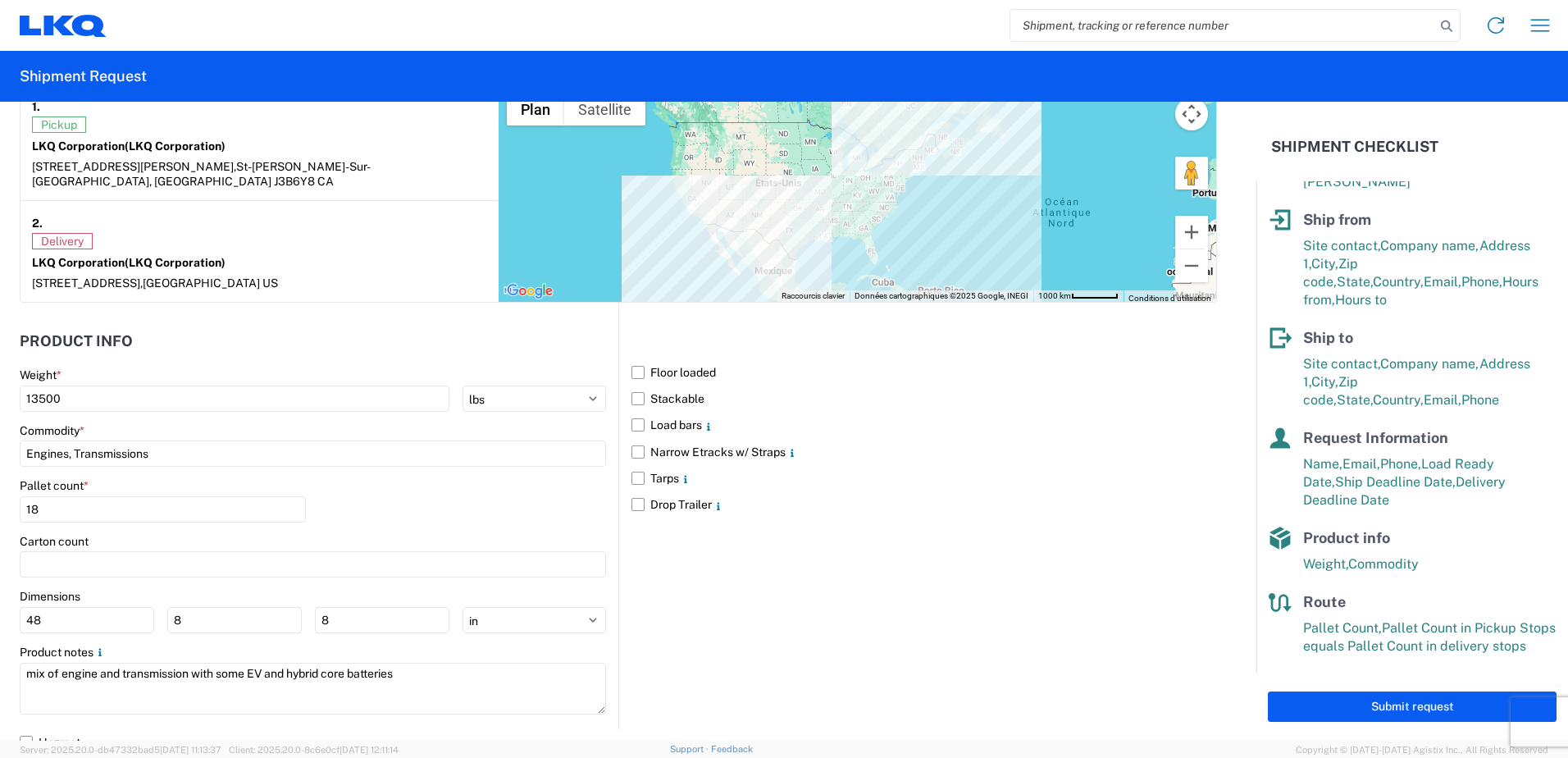
click at [521, 713] on main "Weight * 13500 kgs lbs Commodity * Engines, Transmissions Pallet count * 18 Car…" at bounding box center [319, 547] width 599 height 360
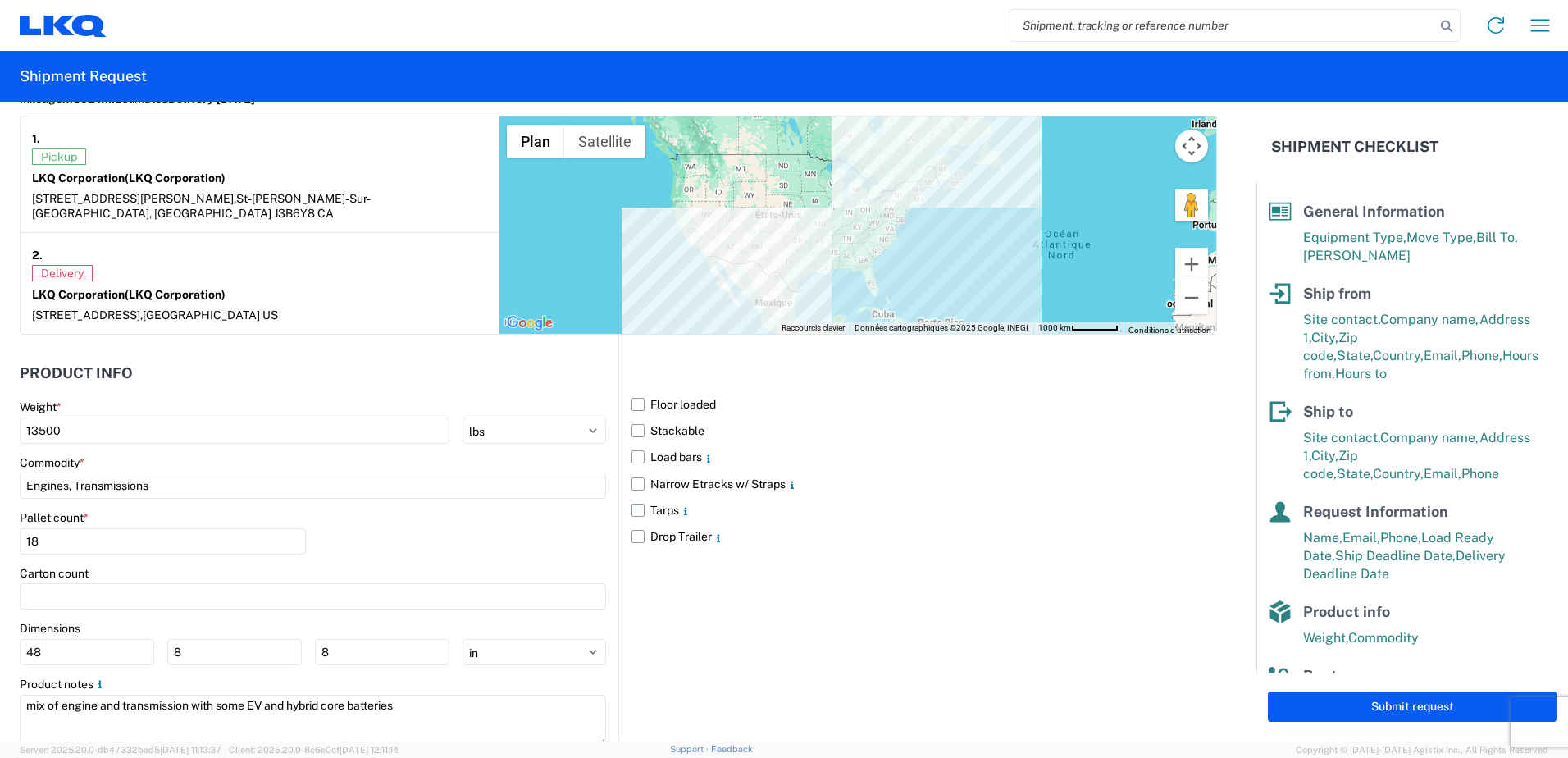
scroll to position [1426, 0]
